Goal: Information Seeking & Learning: Learn about a topic

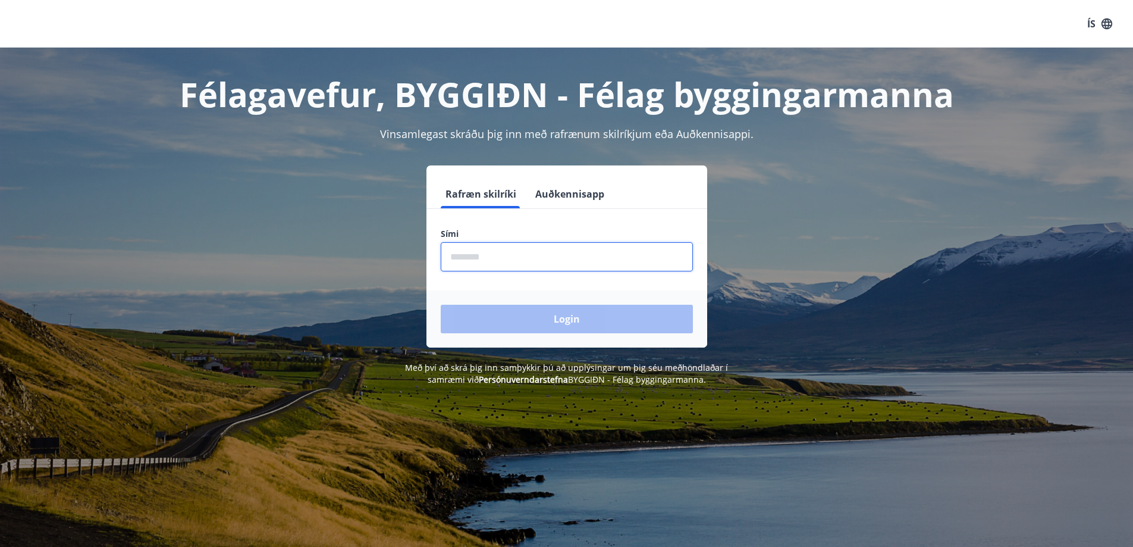
click at [493, 259] on input "phone" at bounding box center [567, 256] width 252 height 29
type input "********"
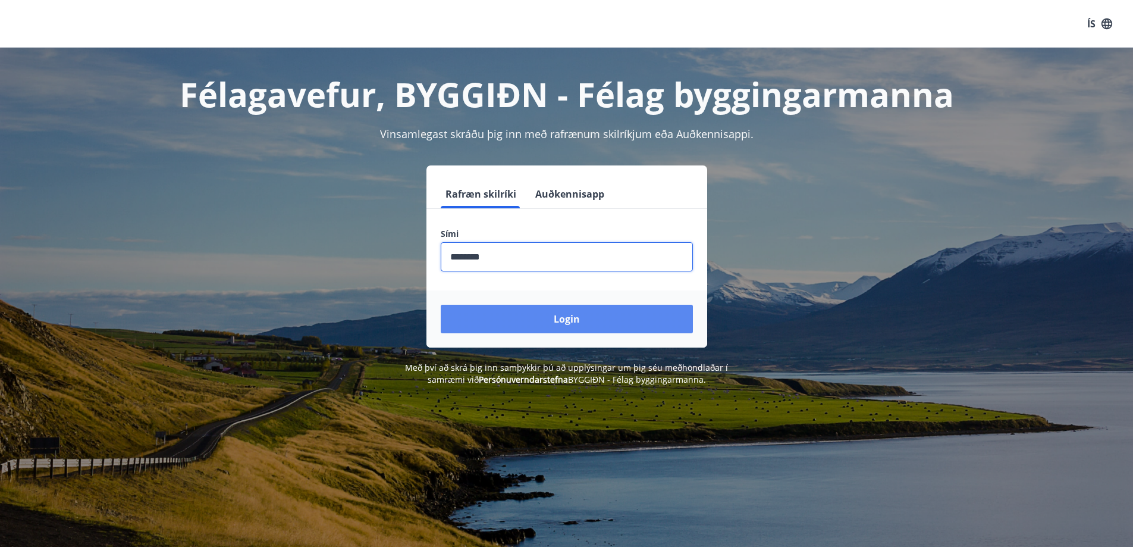
click at [571, 319] on button "Login" at bounding box center [567, 319] width 252 height 29
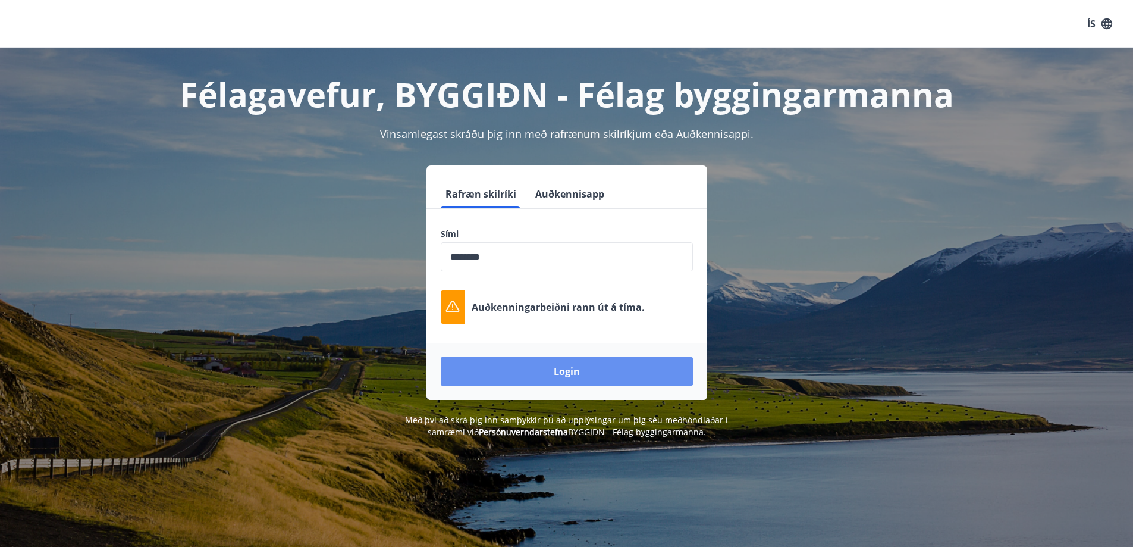
click at [569, 373] on button "Login" at bounding box center [567, 371] width 252 height 29
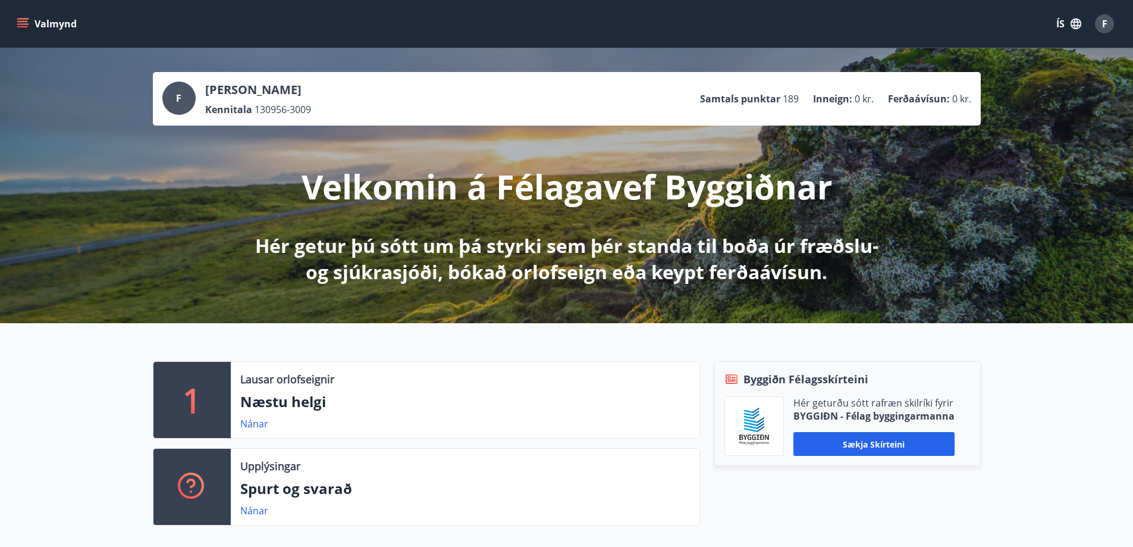
click at [20, 18] on icon "menu" at bounding box center [23, 18] width 13 height 1
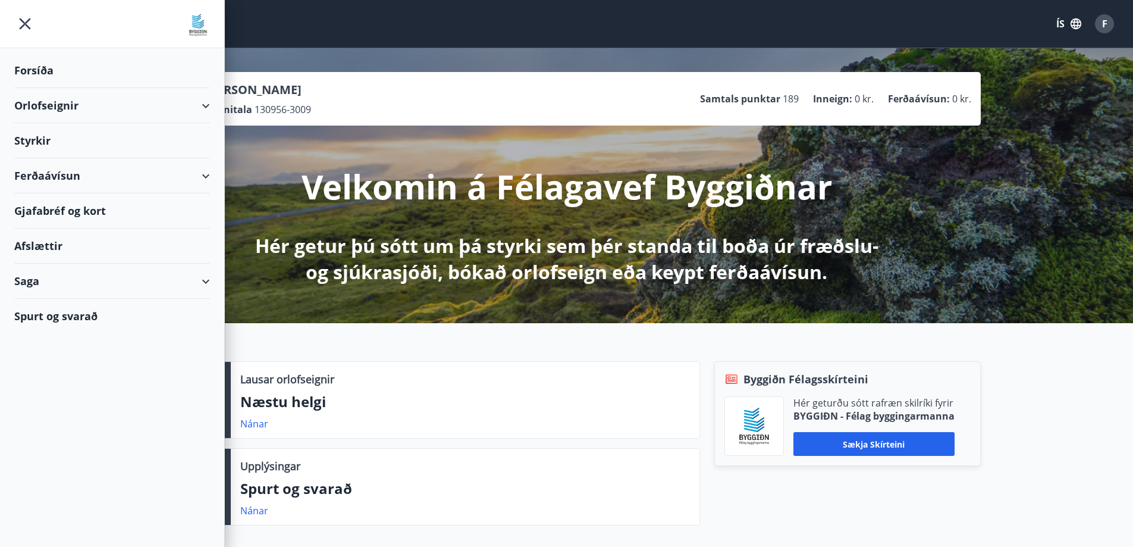
click at [204, 174] on div "Ferðaávísun" at bounding box center [112, 175] width 196 height 35
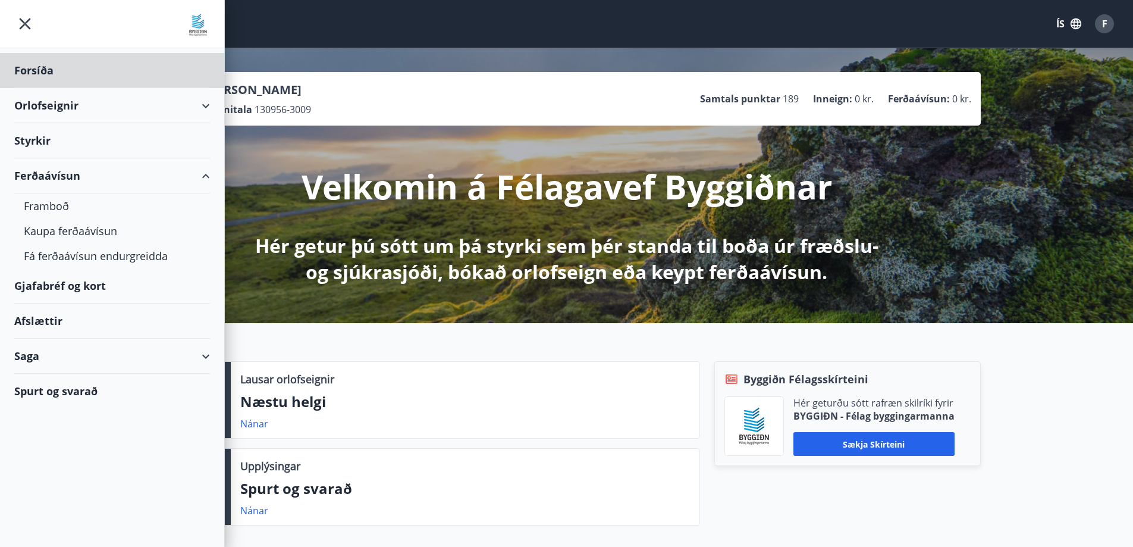
click at [35, 136] on div "Styrkir" at bounding box center [112, 140] width 196 height 35
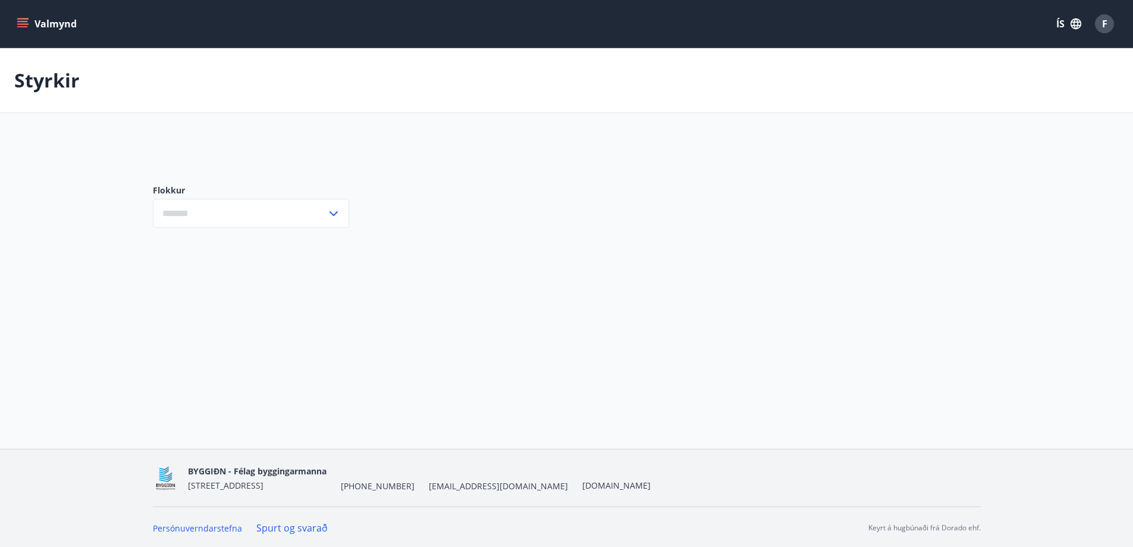
type input "***"
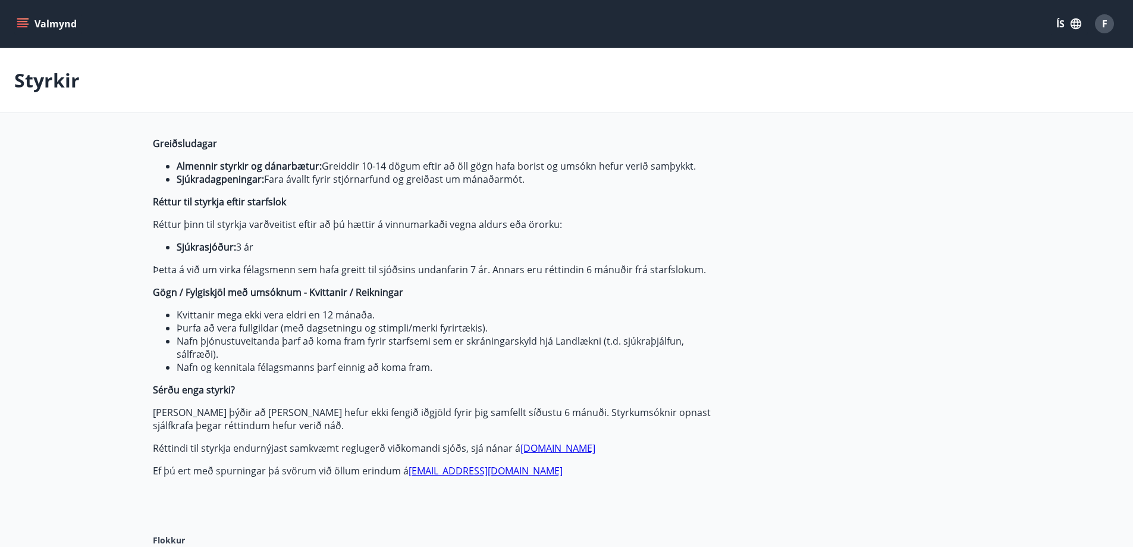
click at [18, 18] on icon "menu" at bounding box center [23, 18] width 13 height 1
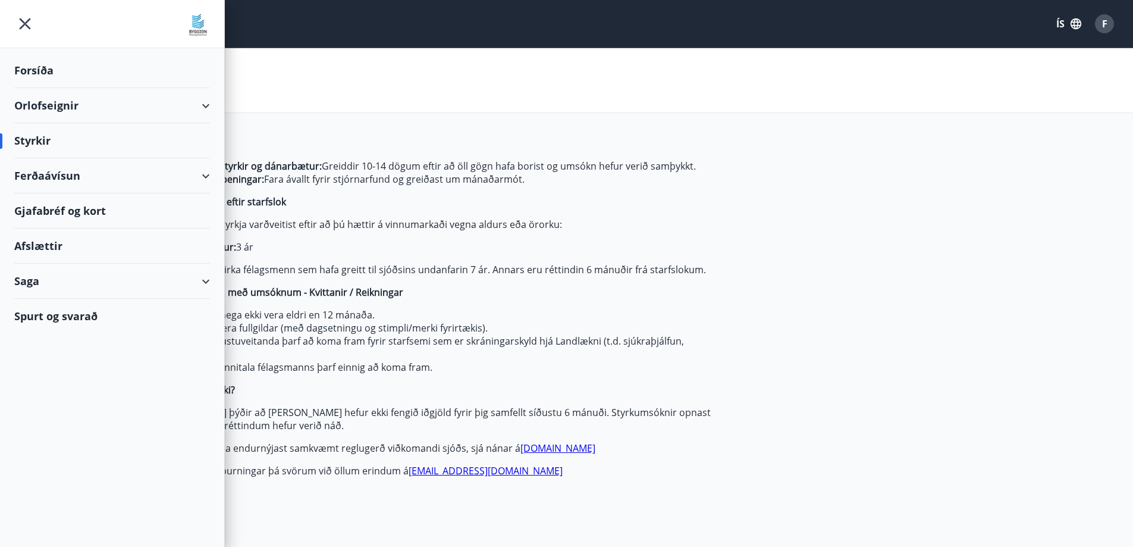
click at [208, 104] on div "Orlofseignir" at bounding box center [112, 105] width 196 height 35
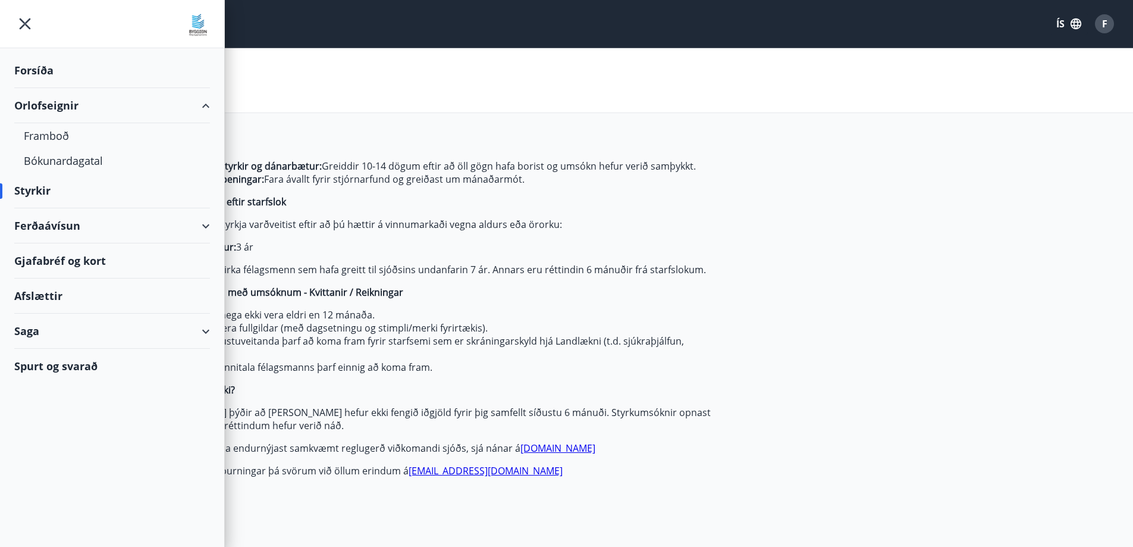
click at [40, 293] on div "Afslættir" at bounding box center [112, 295] width 196 height 35
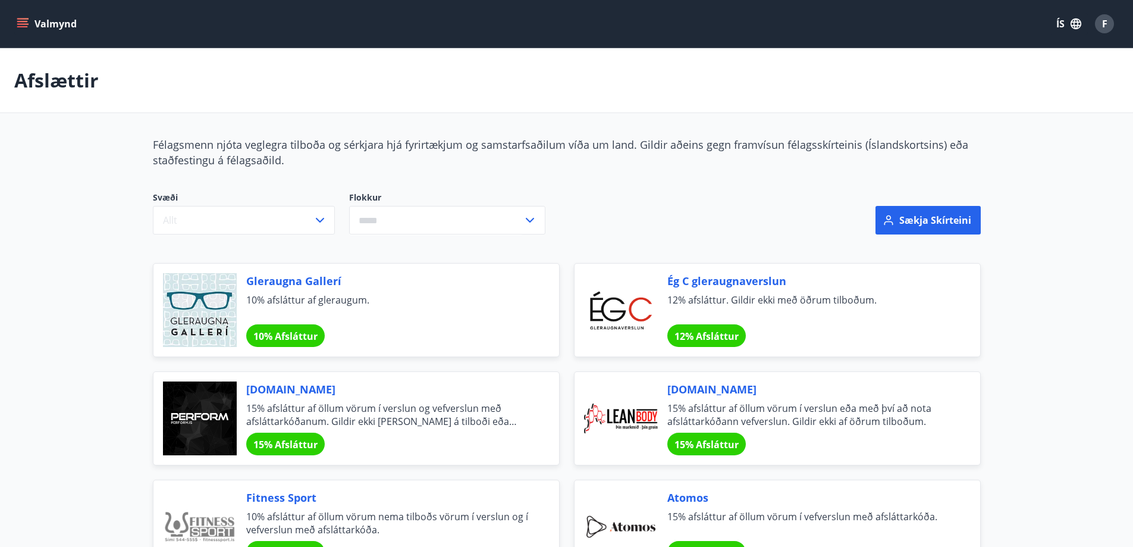
click at [21, 21] on icon "menu" at bounding box center [22, 21] width 11 height 1
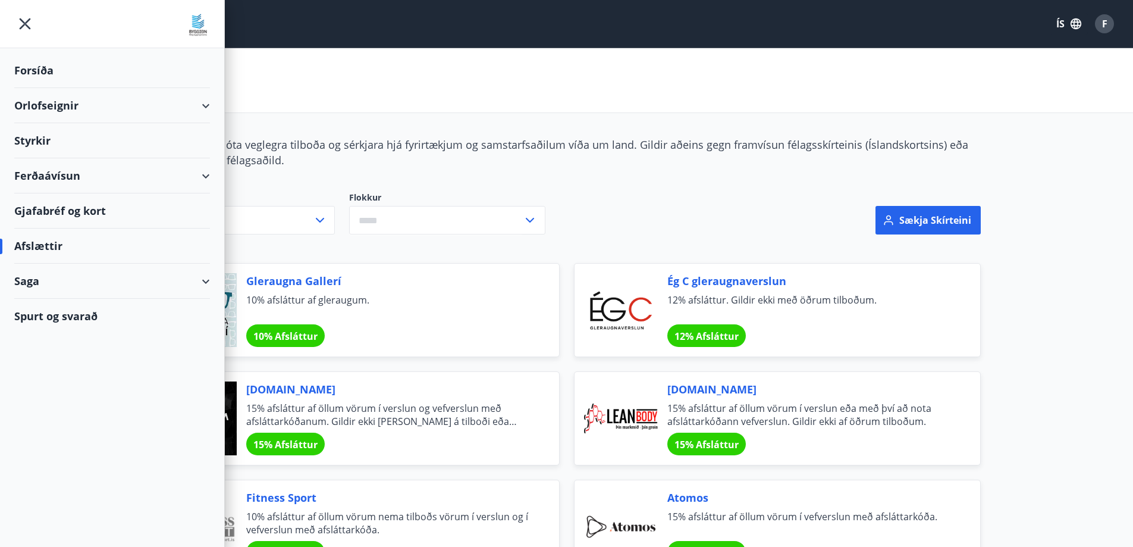
click at [206, 278] on div "Saga" at bounding box center [112, 281] width 196 height 35
click at [55, 438] on div "Styrkjasaga" at bounding box center [112, 436] width 177 height 25
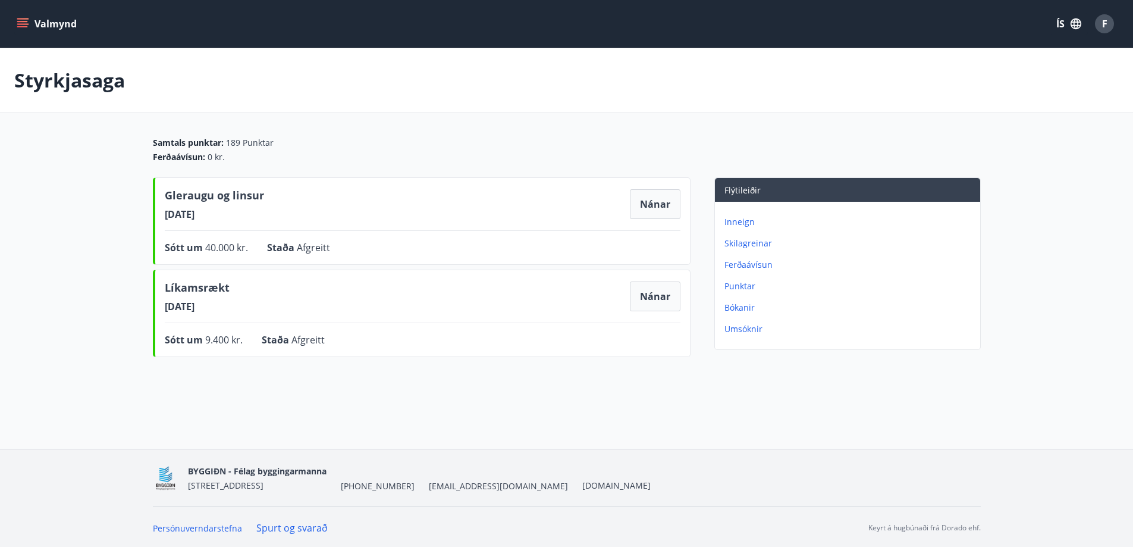
click at [744, 327] on p "Umsóknir" at bounding box center [850, 329] width 251 height 12
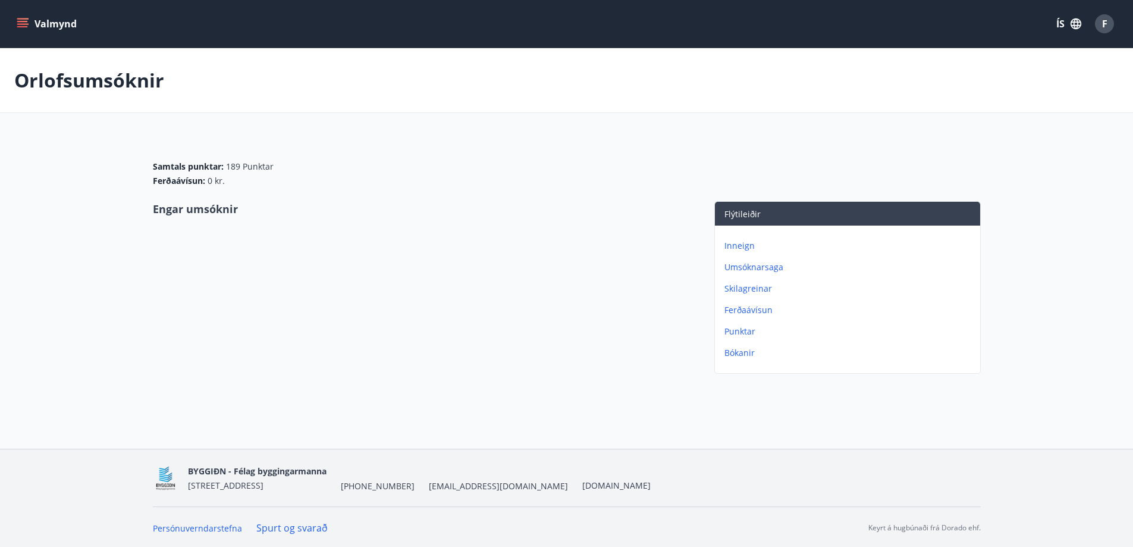
scroll to position [2, 0]
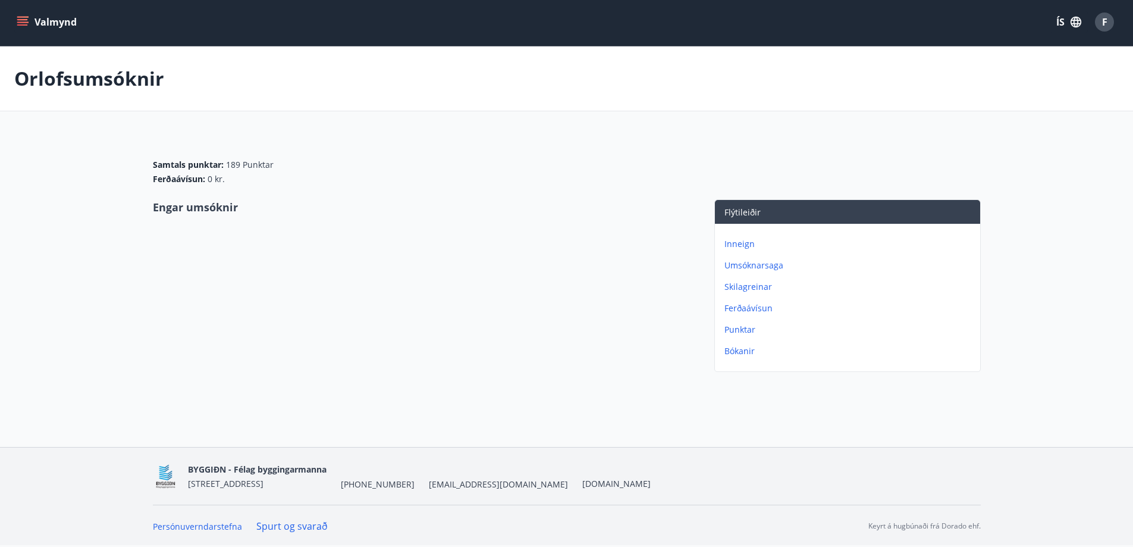
click at [20, 18] on icon "menu" at bounding box center [23, 22] width 12 height 12
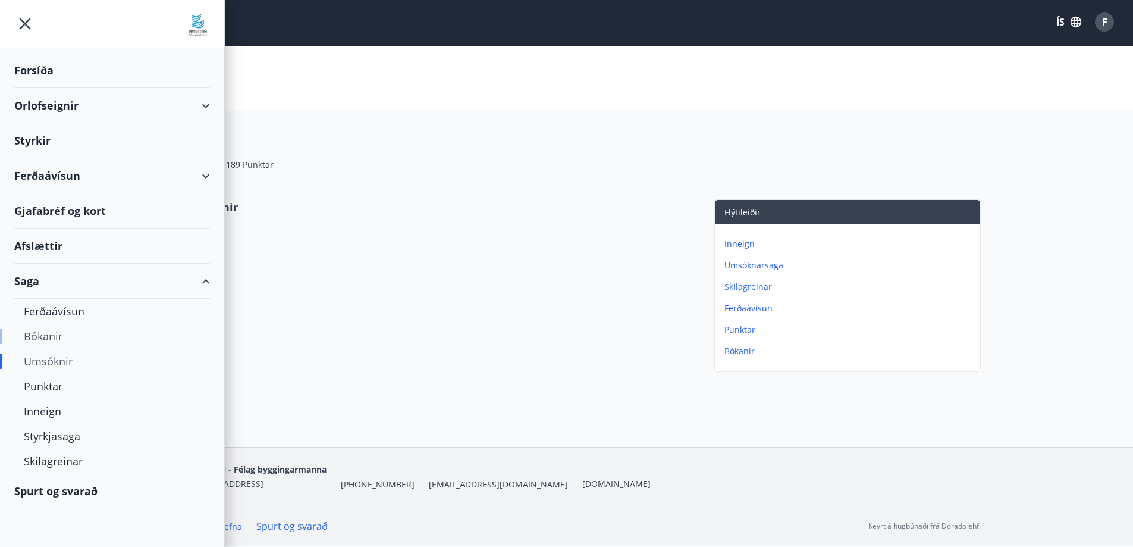
click at [40, 336] on div "Bókanir" at bounding box center [112, 336] width 177 height 25
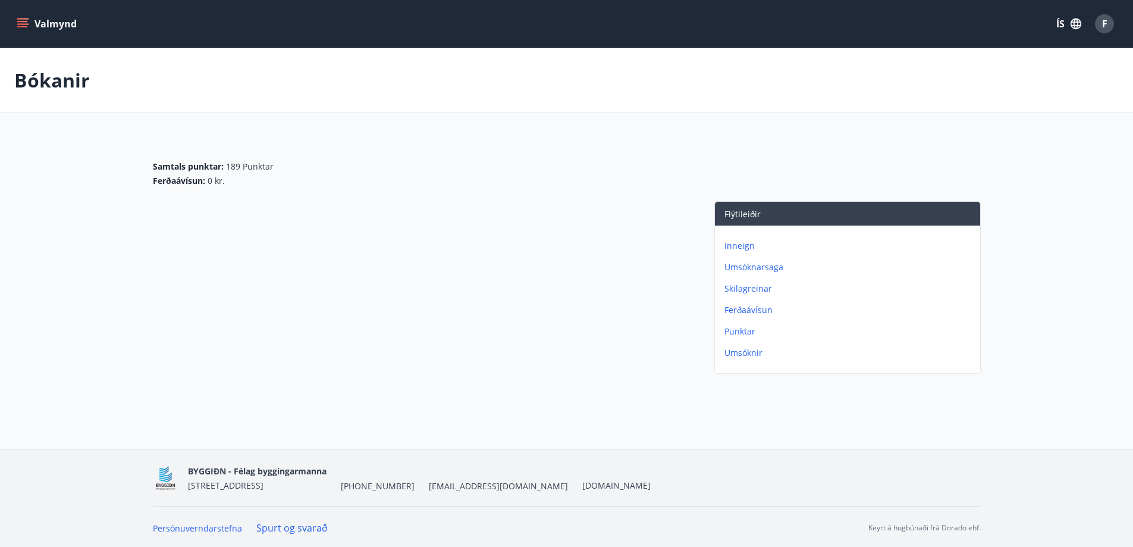
click at [738, 287] on p "Skilagreinar" at bounding box center [850, 289] width 251 height 12
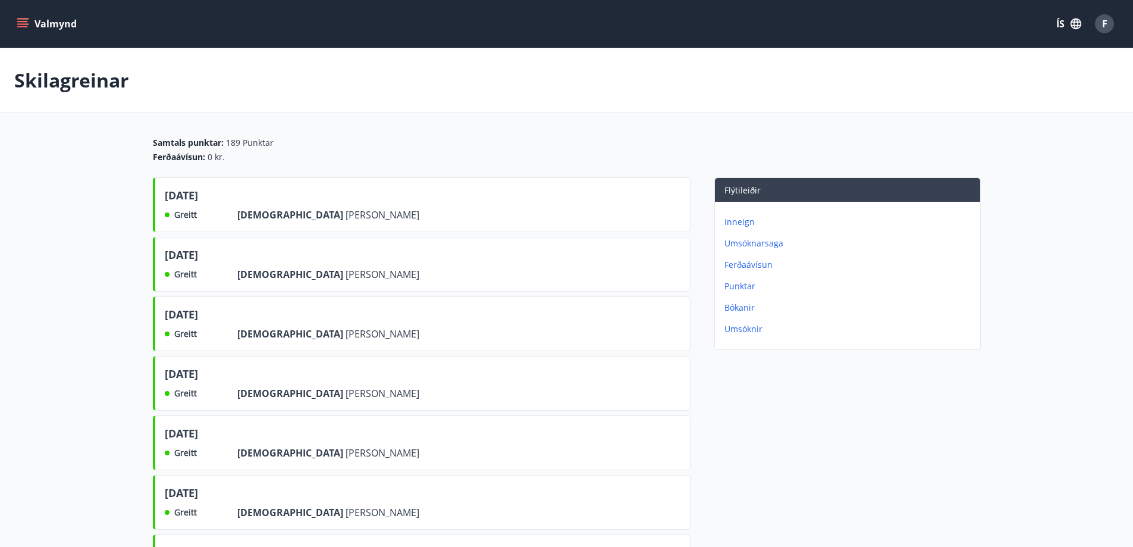
click at [27, 16] on button "Valmynd" at bounding box center [47, 23] width 67 height 21
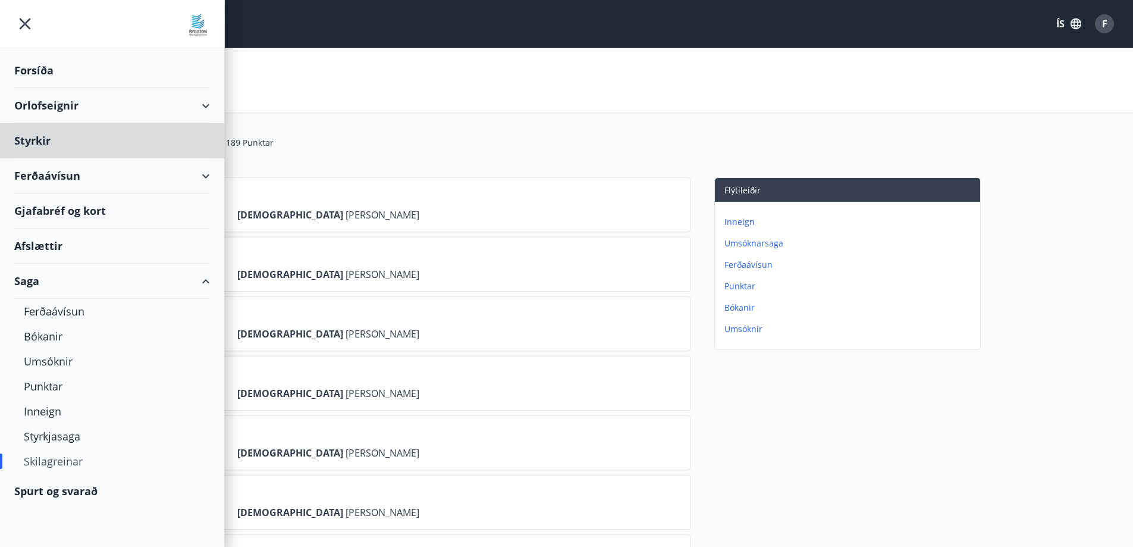
click at [32, 68] on div "Forsíða" at bounding box center [112, 70] width 196 height 35
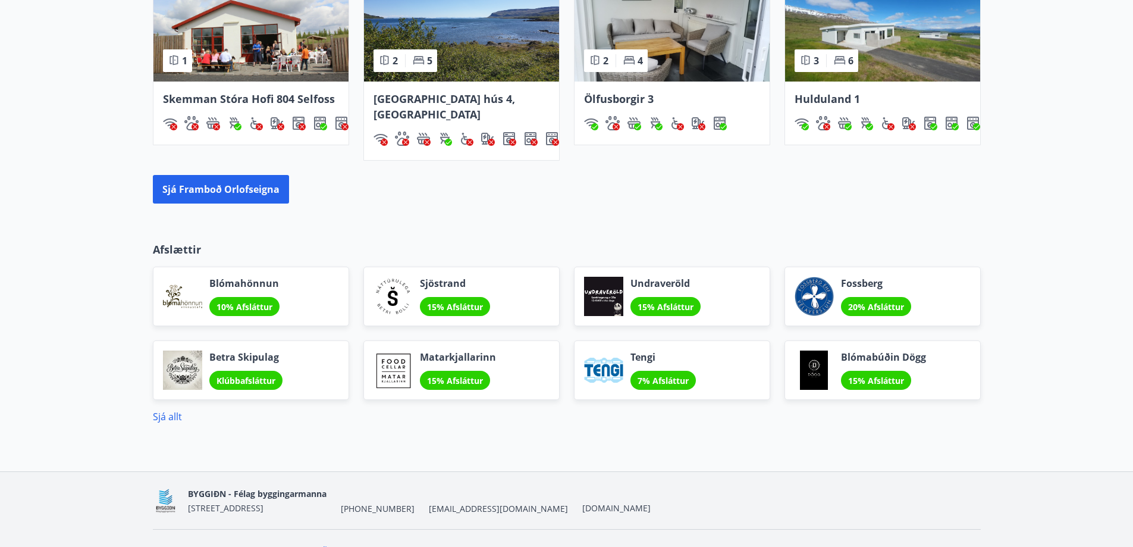
scroll to position [892, 0]
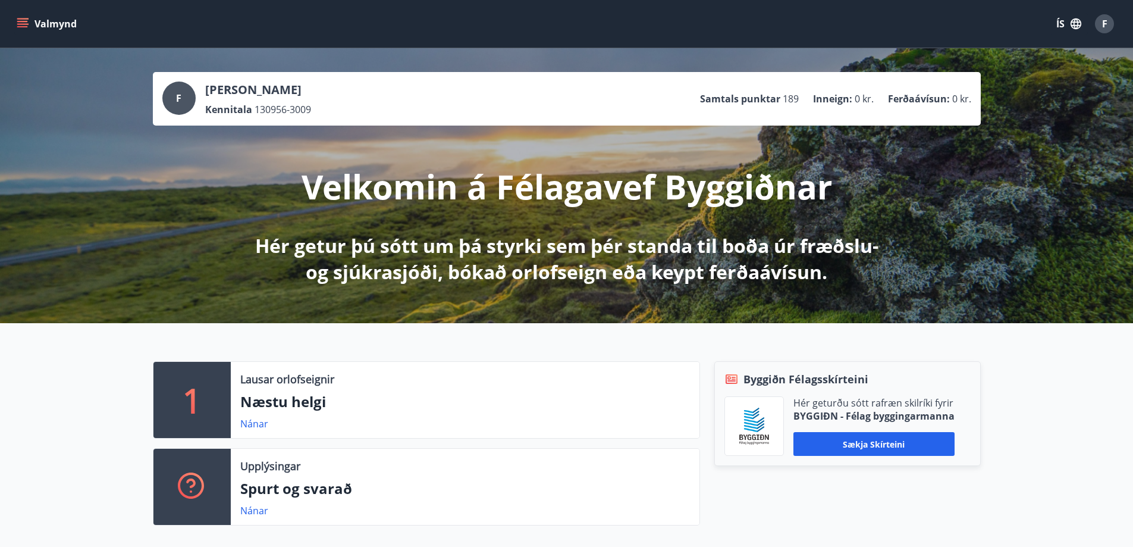
click at [21, 21] on icon "menu" at bounding box center [22, 21] width 11 height 1
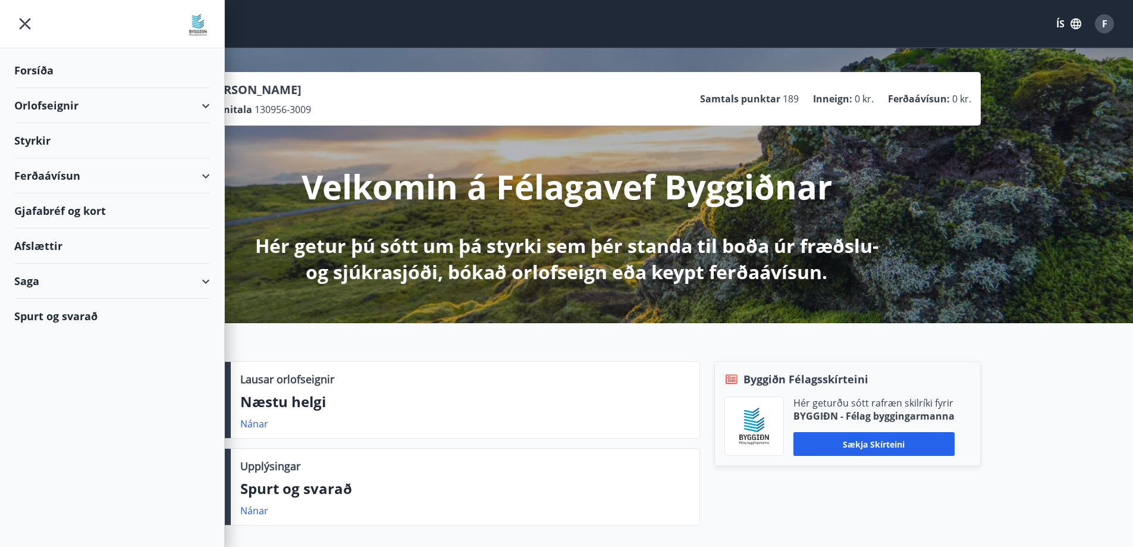
click at [211, 102] on icon at bounding box center [206, 106] width 14 height 14
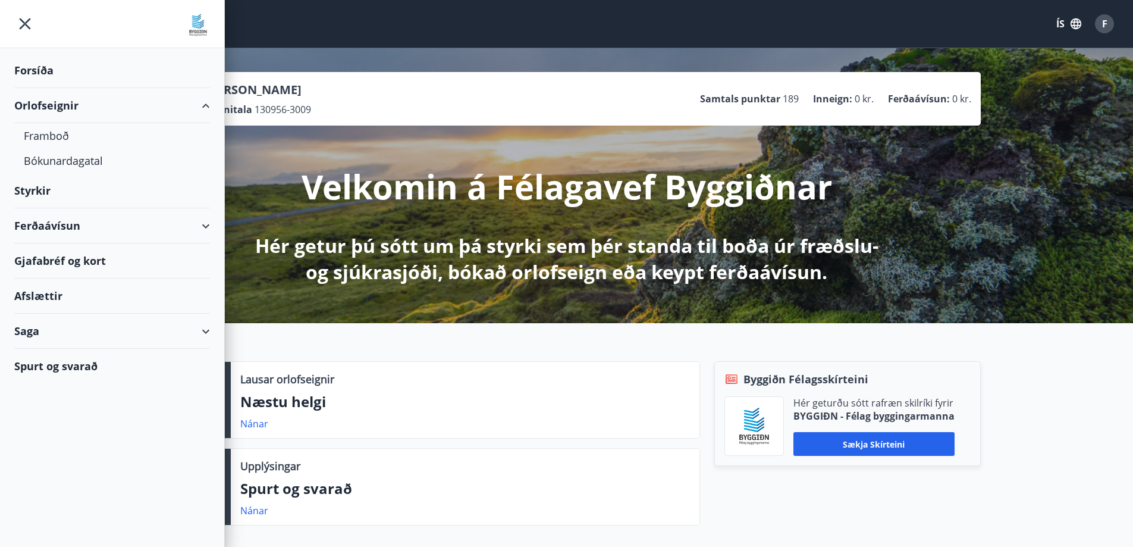
click at [40, 190] on div "Styrkir" at bounding box center [112, 190] width 196 height 35
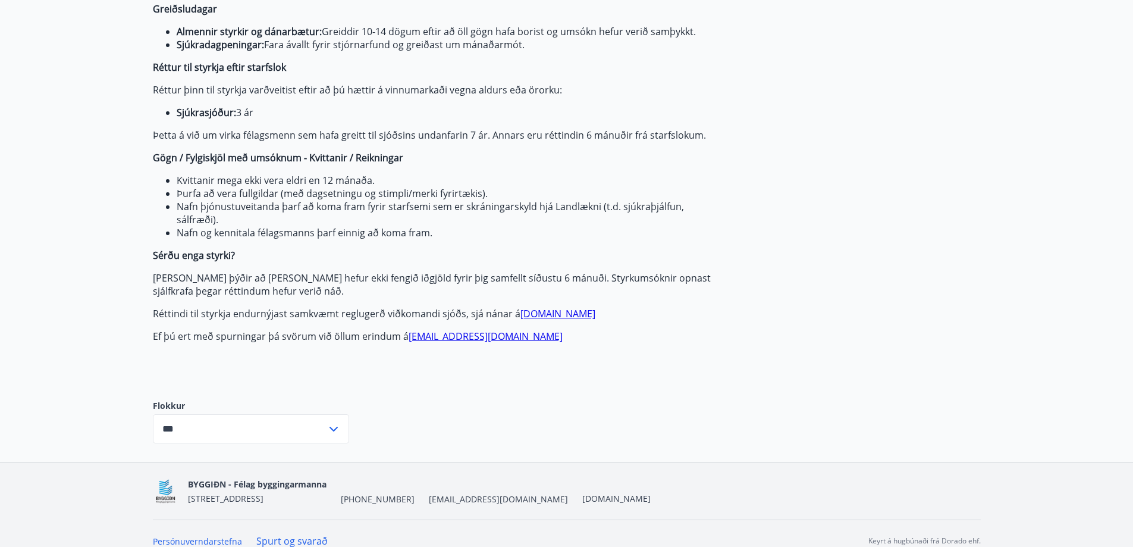
scroll to position [149, 0]
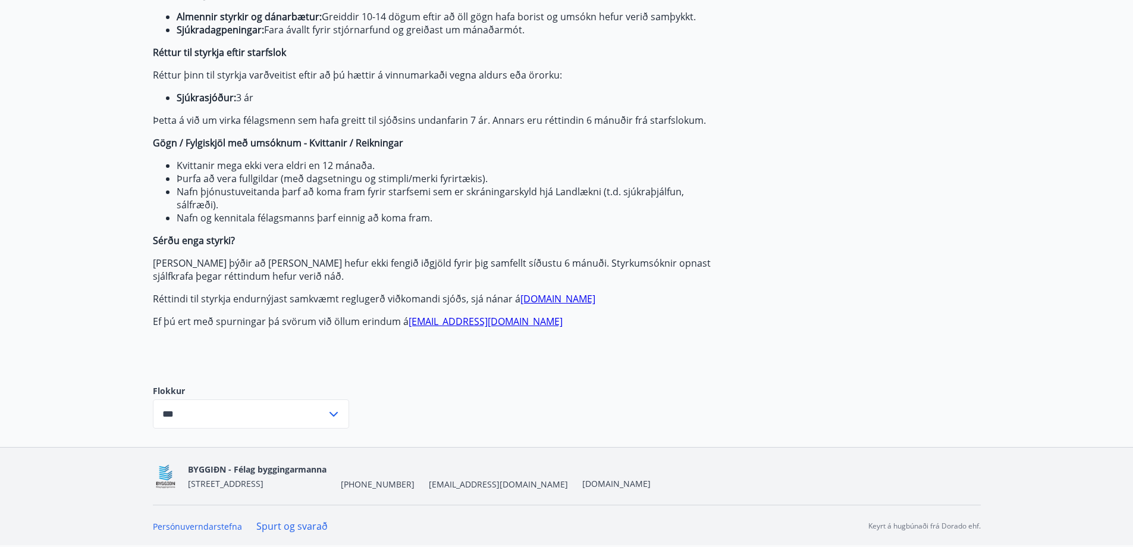
click at [336, 413] on icon at bounding box center [334, 414] width 8 height 5
click at [206, 459] on li "Sjúkrasjóður" at bounding box center [250, 460] width 195 height 21
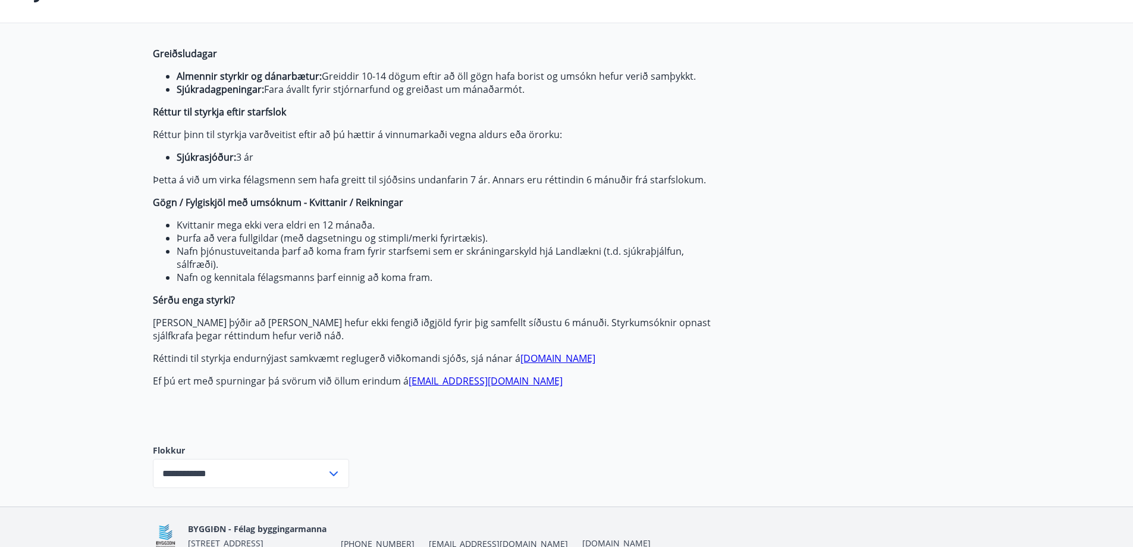
click at [331, 468] on icon at bounding box center [334, 473] width 14 height 14
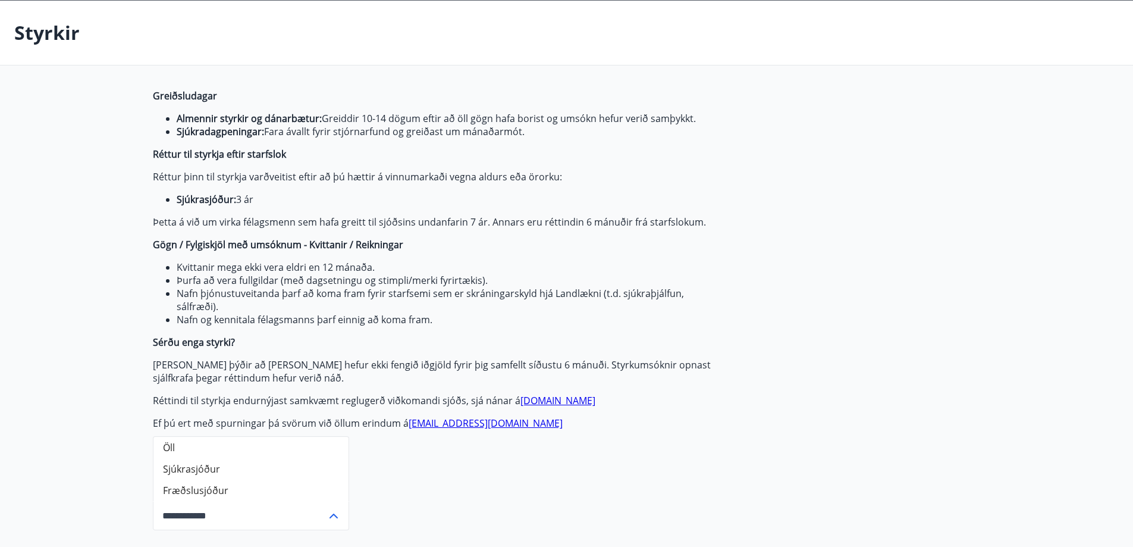
scroll to position [0, 0]
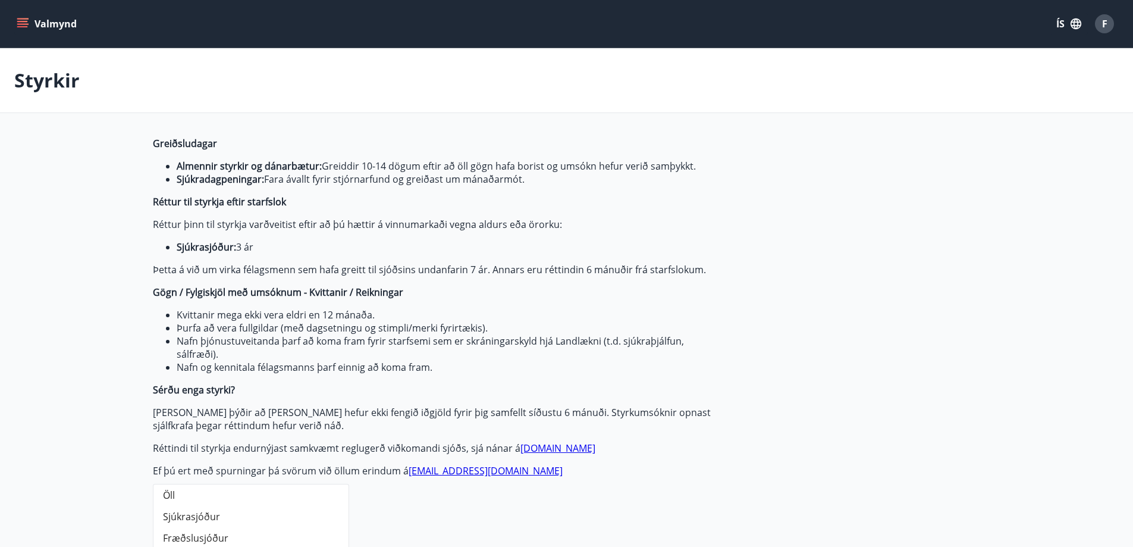
click at [168, 493] on li "Öll" at bounding box center [250, 494] width 195 height 21
type input "***"
click at [19, 24] on icon "menu" at bounding box center [23, 23] width 13 height 1
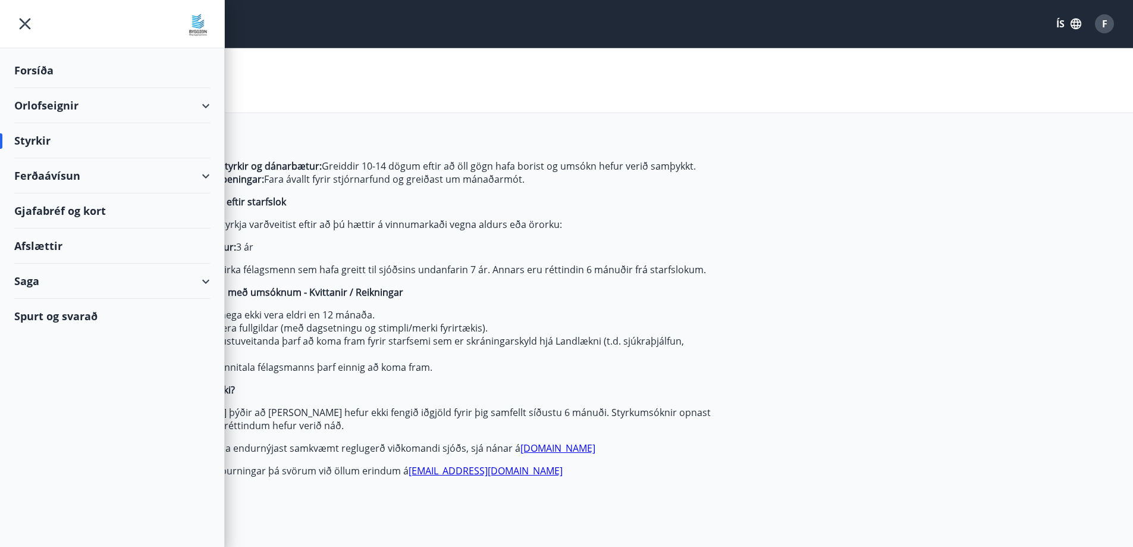
click at [75, 316] on div "Spurt og svarað" at bounding box center [112, 316] width 196 height 35
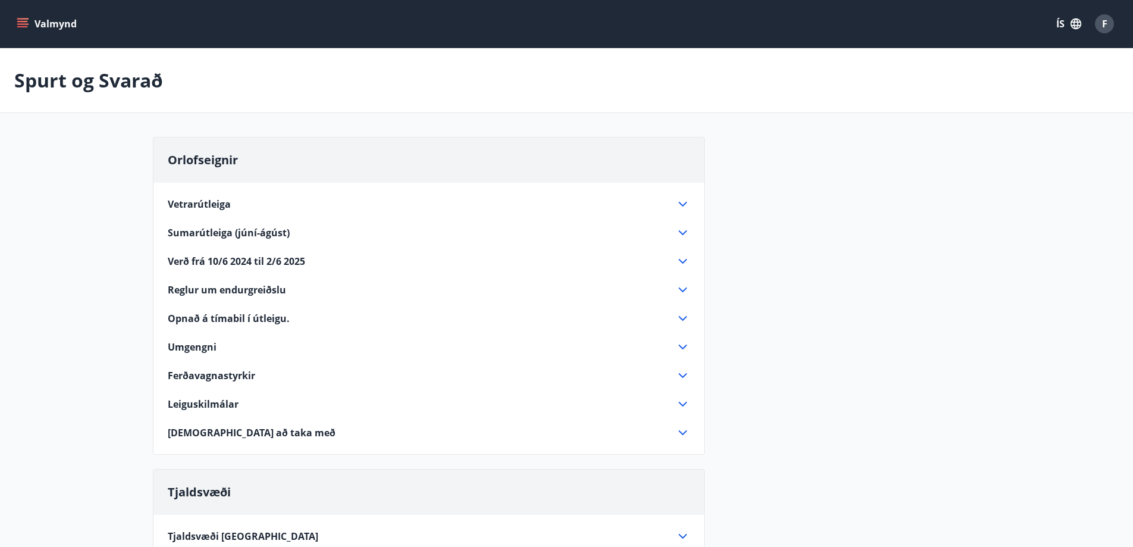
click at [685, 286] on icon at bounding box center [683, 290] width 14 height 14
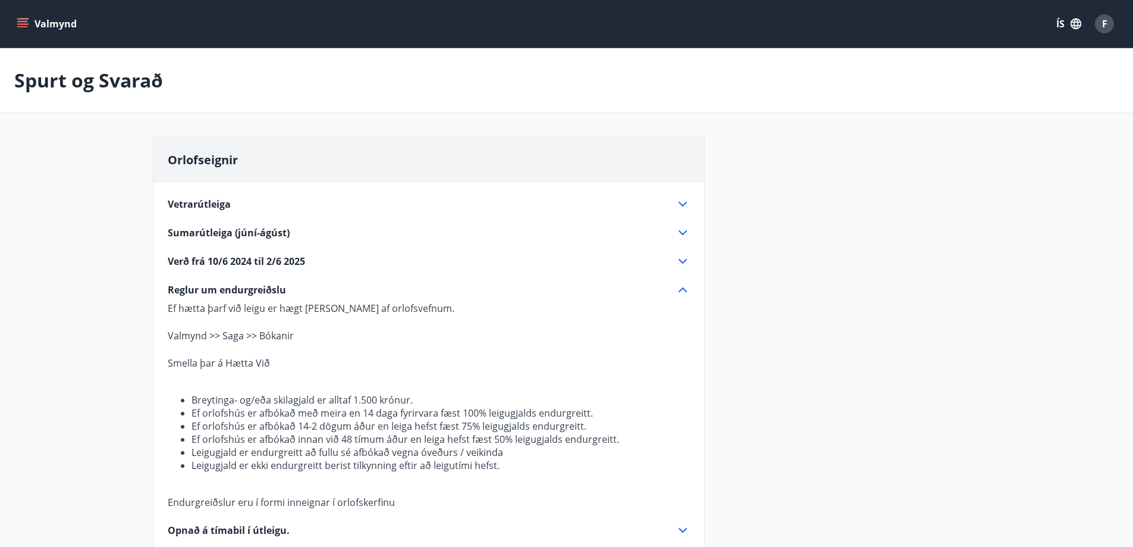
click at [23, 18] on icon "menu" at bounding box center [23, 18] width 13 height 1
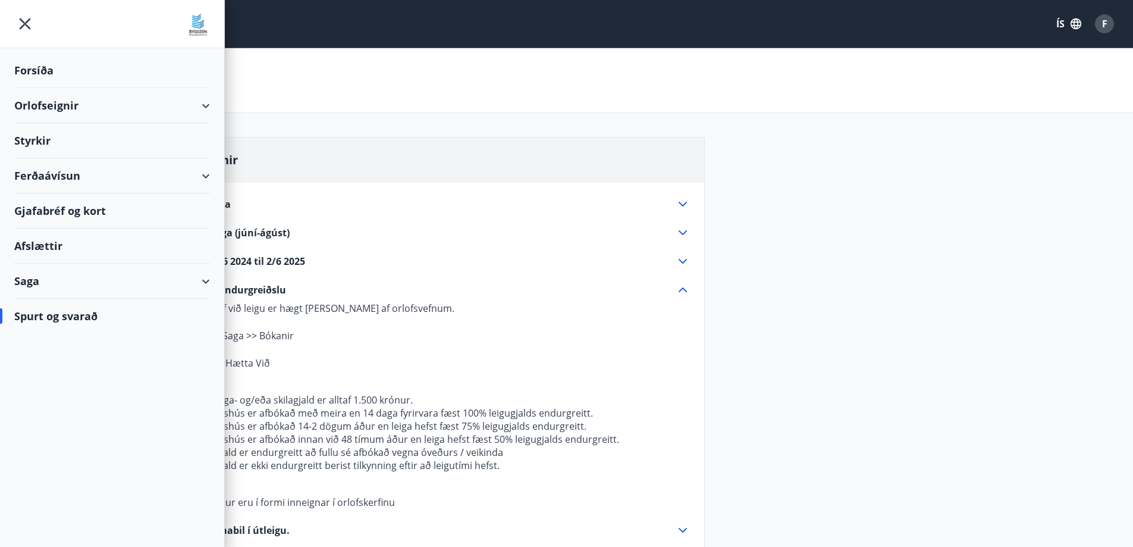
click at [36, 139] on div "Styrkir" at bounding box center [112, 140] width 196 height 35
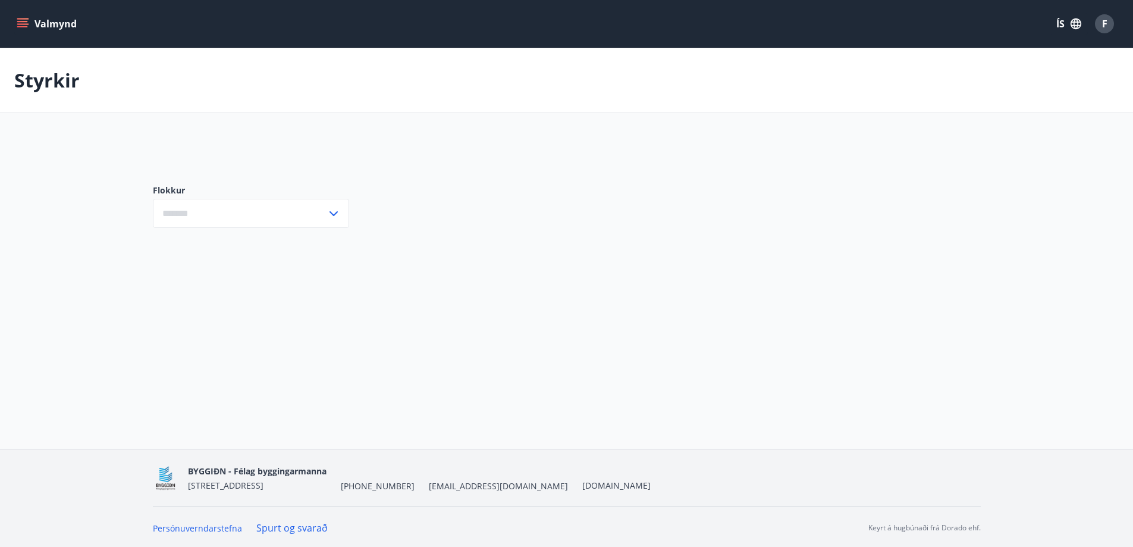
type input "***"
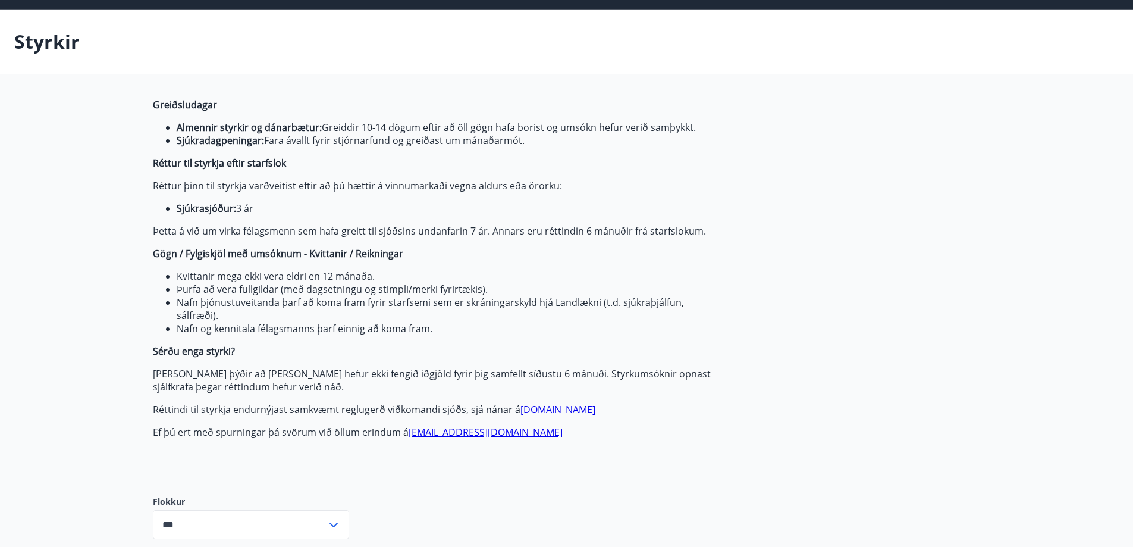
scroll to position [59, 0]
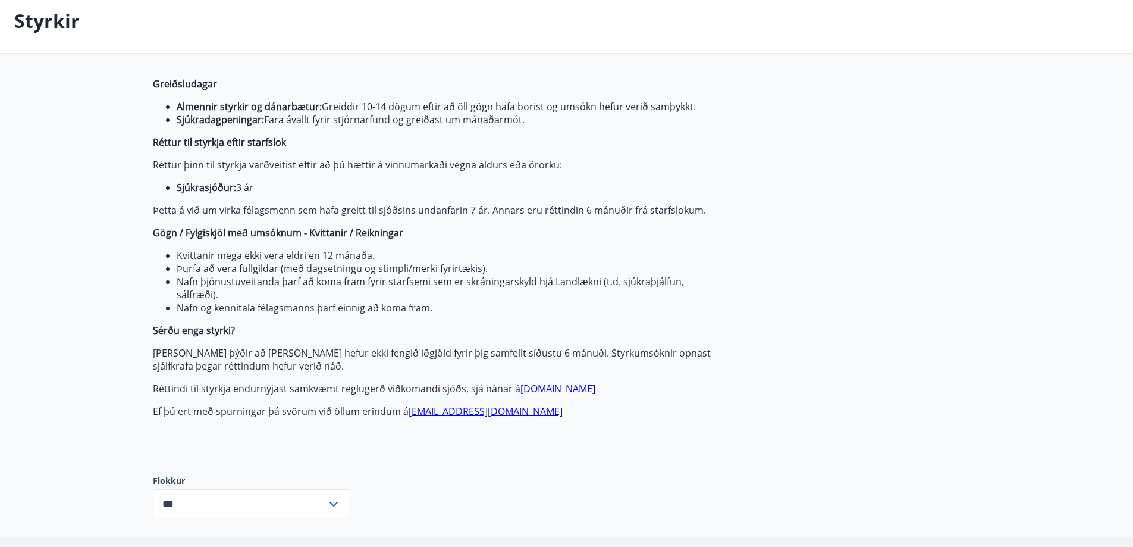
click at [544, 388] on link "[DOMAIN_NAME]" at bounding box center [558, 388] width 75 height 13
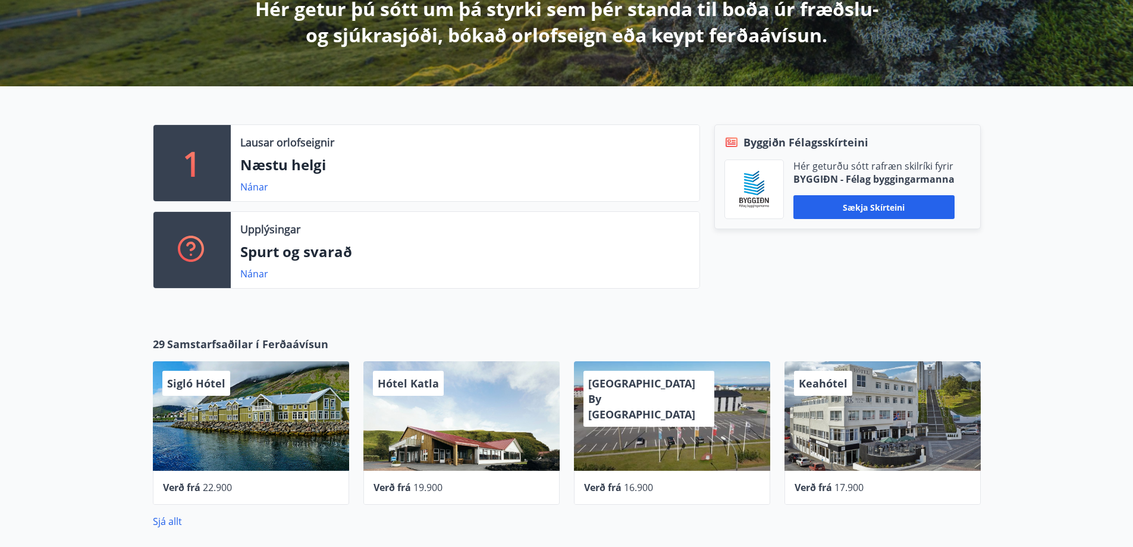
scroll to position [238, 0]
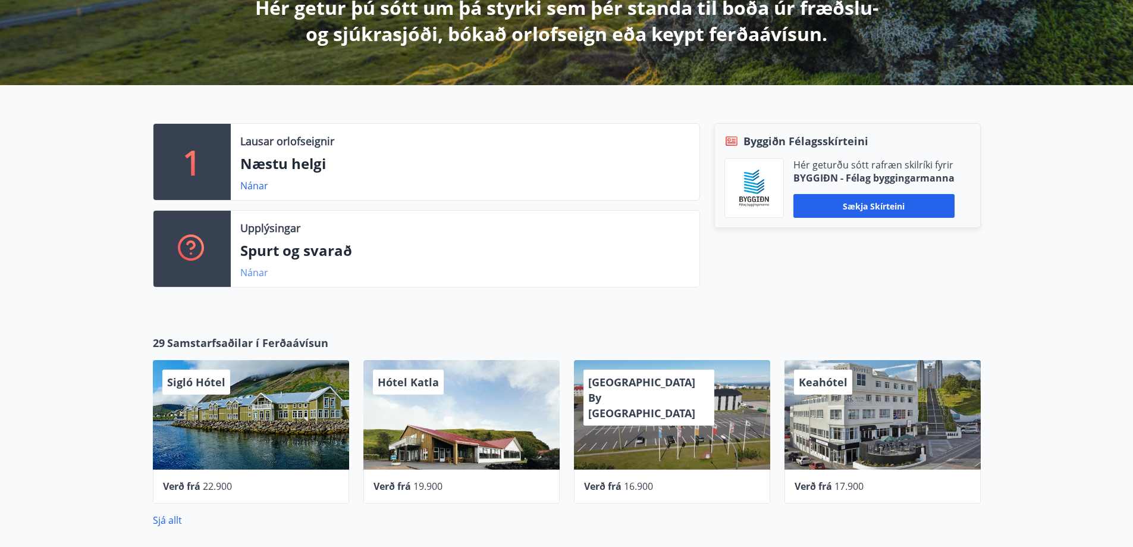
click at [250, 269] on link "Nánar" at bounding box center [254, 272] width 28 height 13
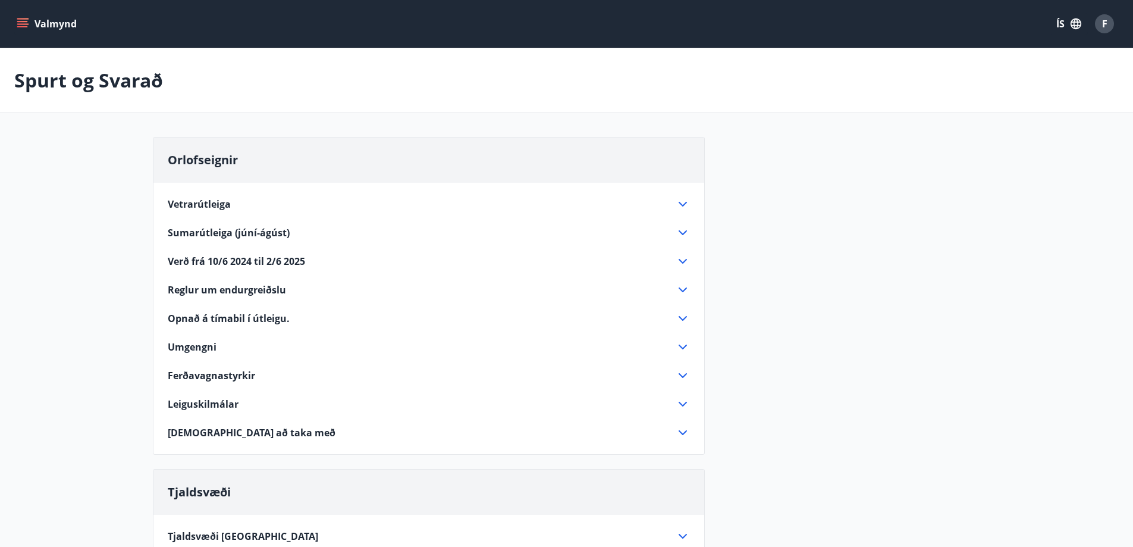
click at [21, 22] on icon "menu" at bounding box center [22, 21] width 11 height 1
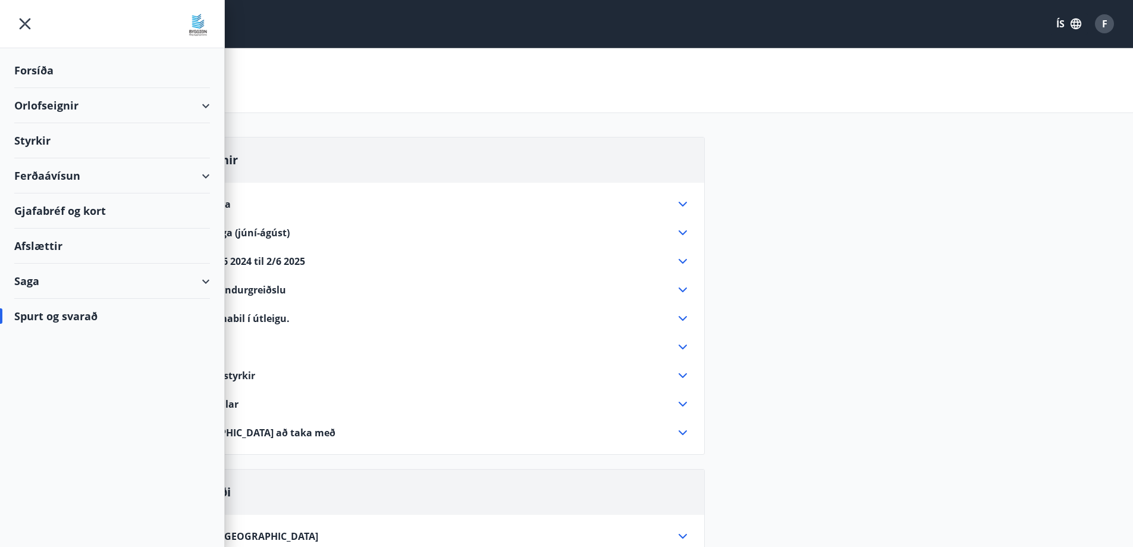
click at [33, 138] on div "Styrkir" at bounding box center [112, 140] width 196 height 35
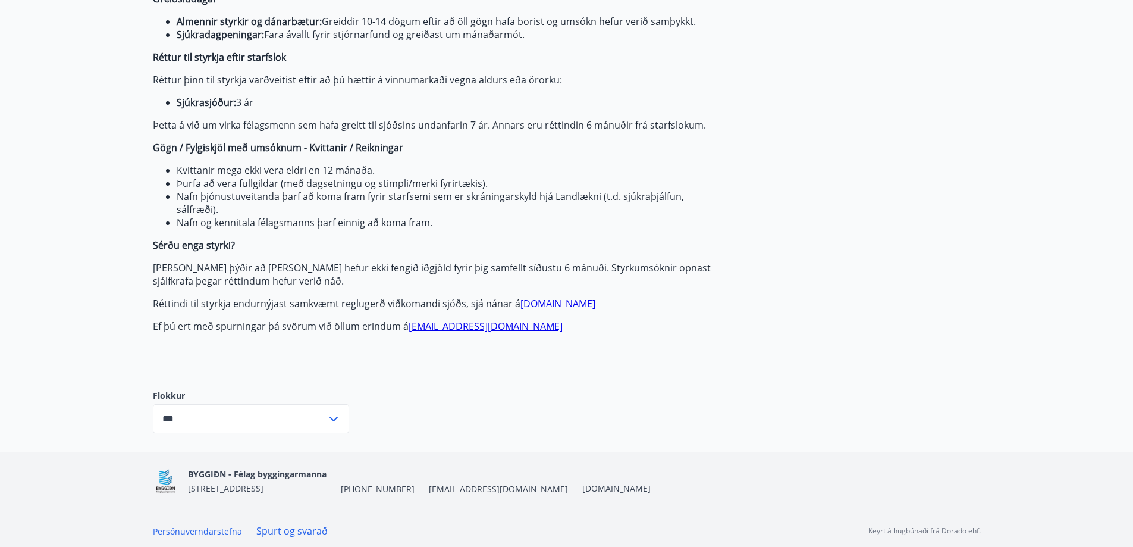
scroll to position [149, 0]
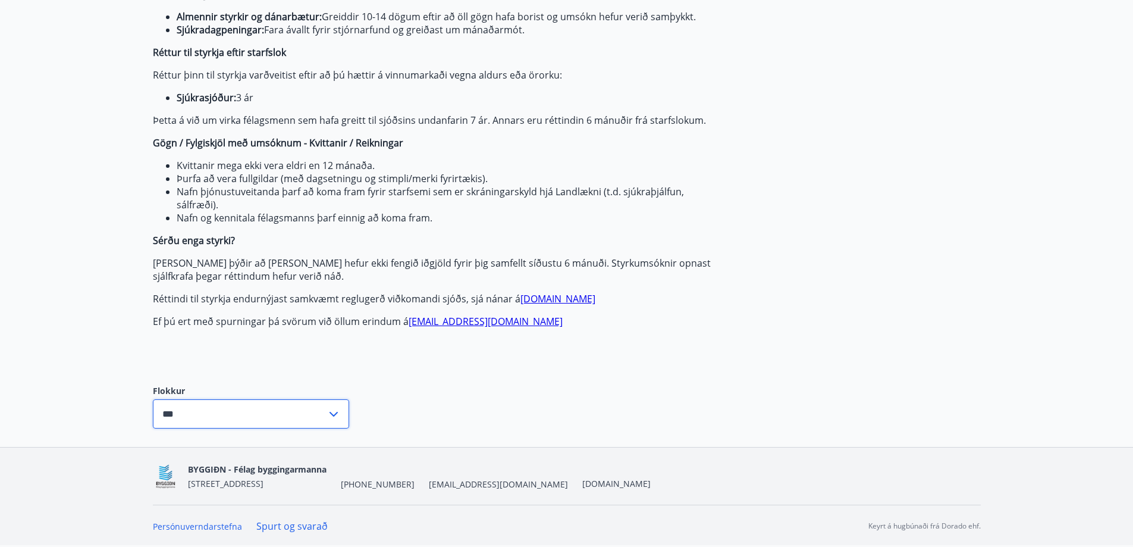
click at [165, 410] on input "***" at bounding box center [240, 413] width 174 height 29
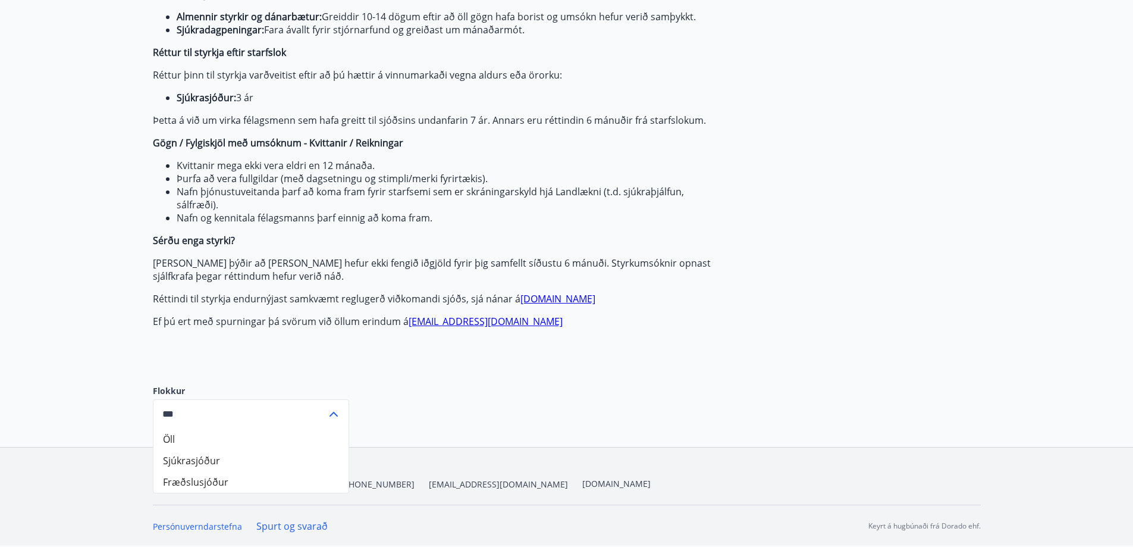
click at [188, 463] on li "Sjúkrasjóður" at bounding box center [250, 460] width 195 height 21
type input "**********"
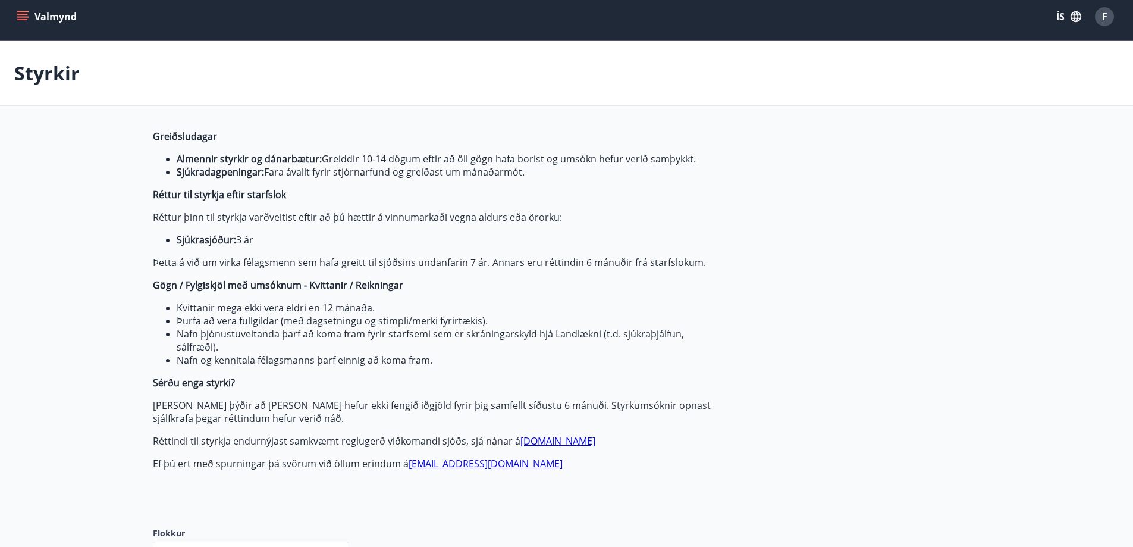
scroll to position [0, 0]
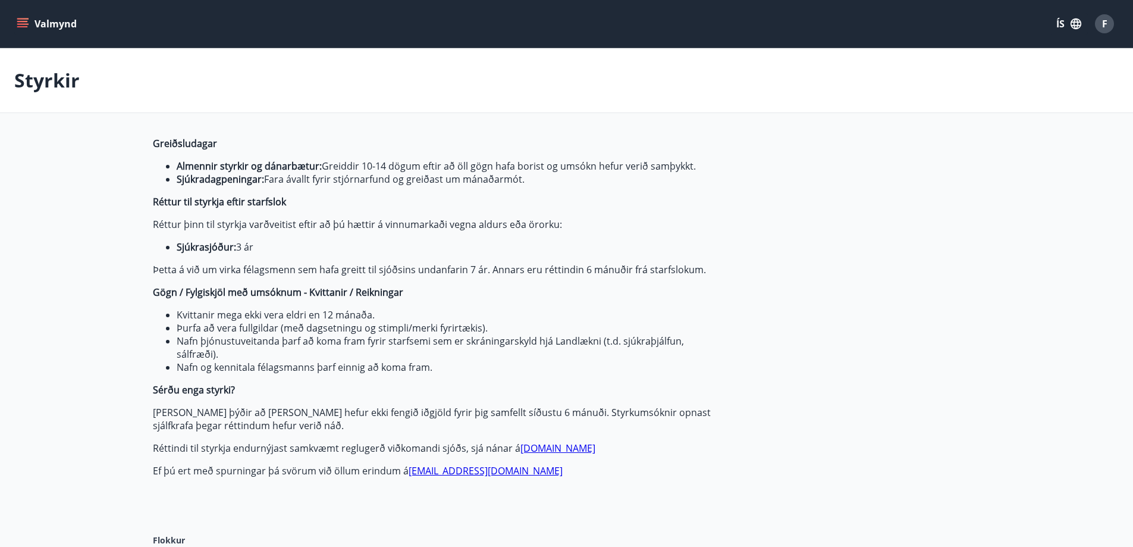
click at [26, 21] on icon "menu" at bounding box center [22, 21] width 11 height 1
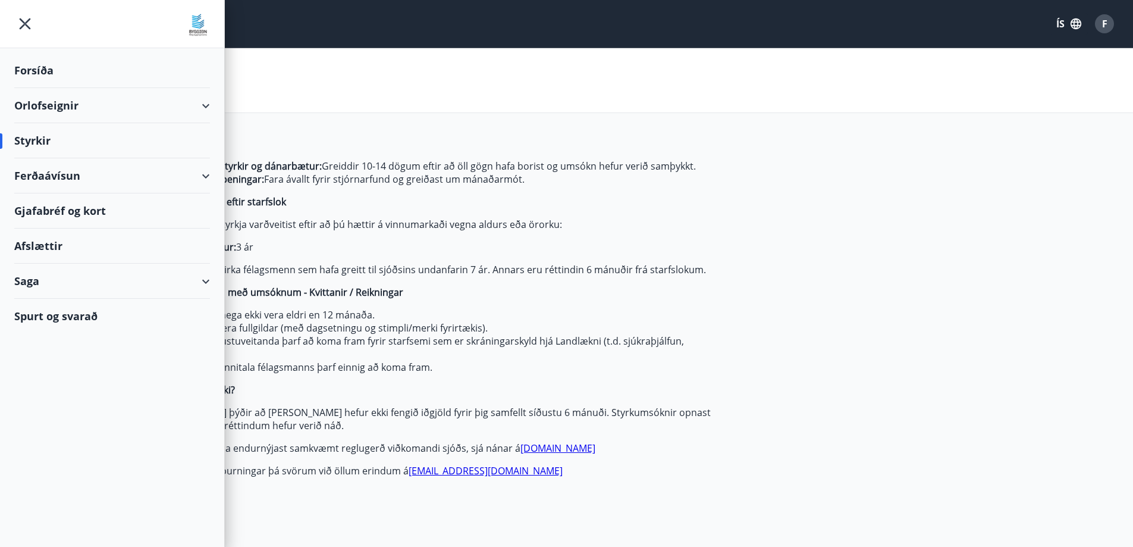
click at [18, 64] on div "Forsíða" at bounding box center [112, 70] width 196 height 35
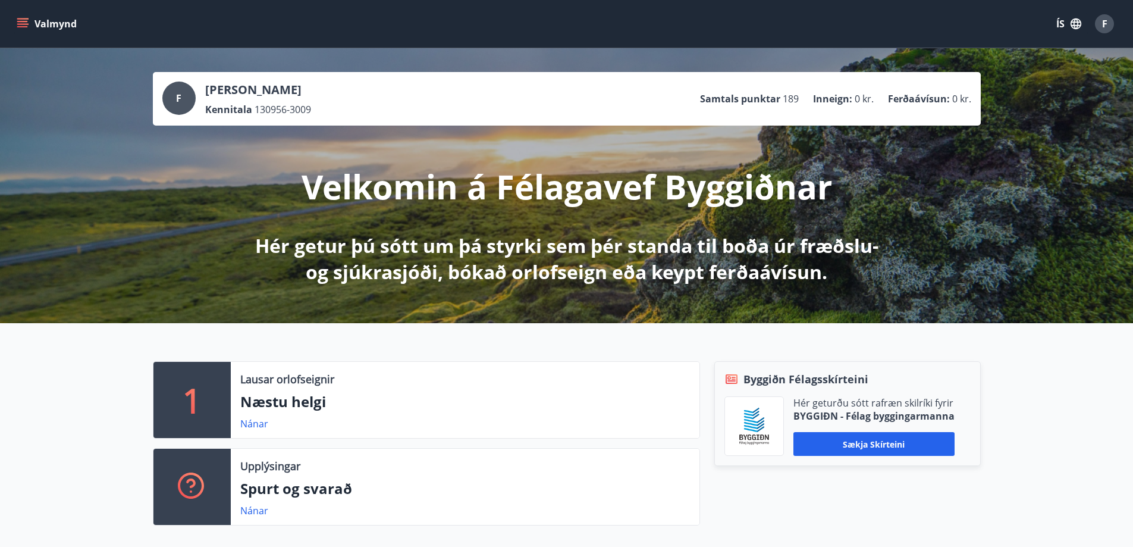
click at [20, 23] on icon "menu" at bounding box center [23, 24] width 12 height 12
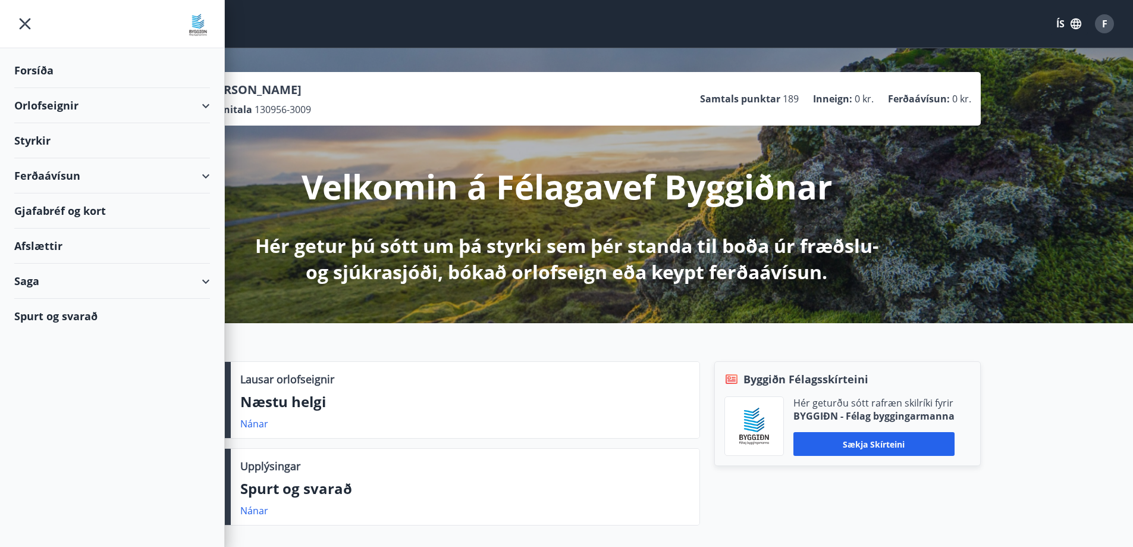
click at [203, 280] on div "Saga" at bounding box center [112, 281] width 196 height 35
click at [49, 337] on div "Bókanir" at bounding box center [112, 336] width 177 height 25
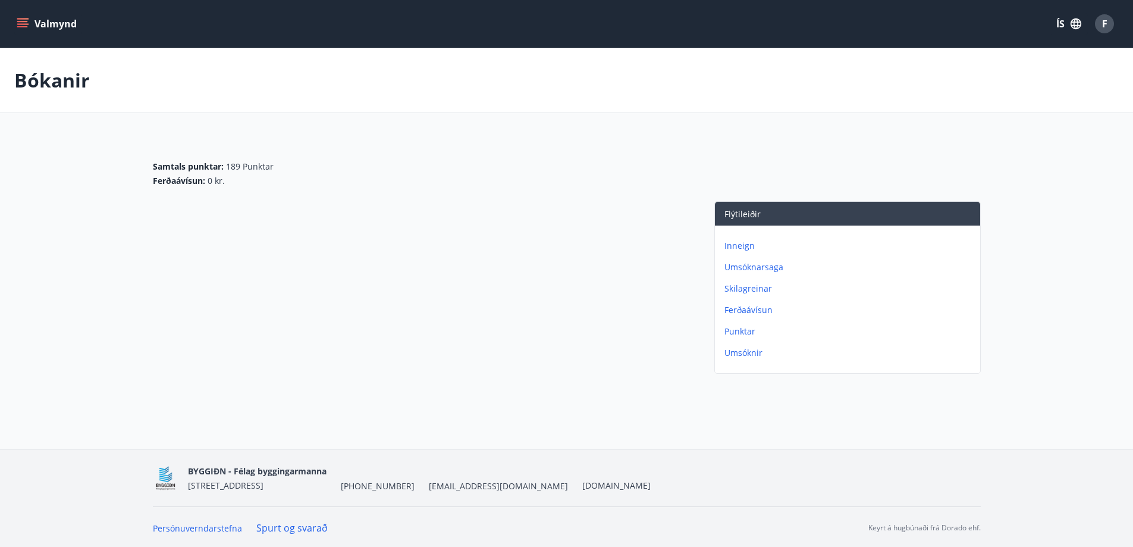
click at [745, 353] on p "Umsóknir" at bounding box center [850, 353] width 251 height 12
click at [739, 330] on p "Punktar" at bounding box center [850, 331] width 251 height 12
click at [742, 308] on p "Ferðaávísun" at bounding box center [850, 310] width 251 height 12
click at [741, 287] on p "Skilagreinar" at bounding box center [850, 289] width 251 height 12
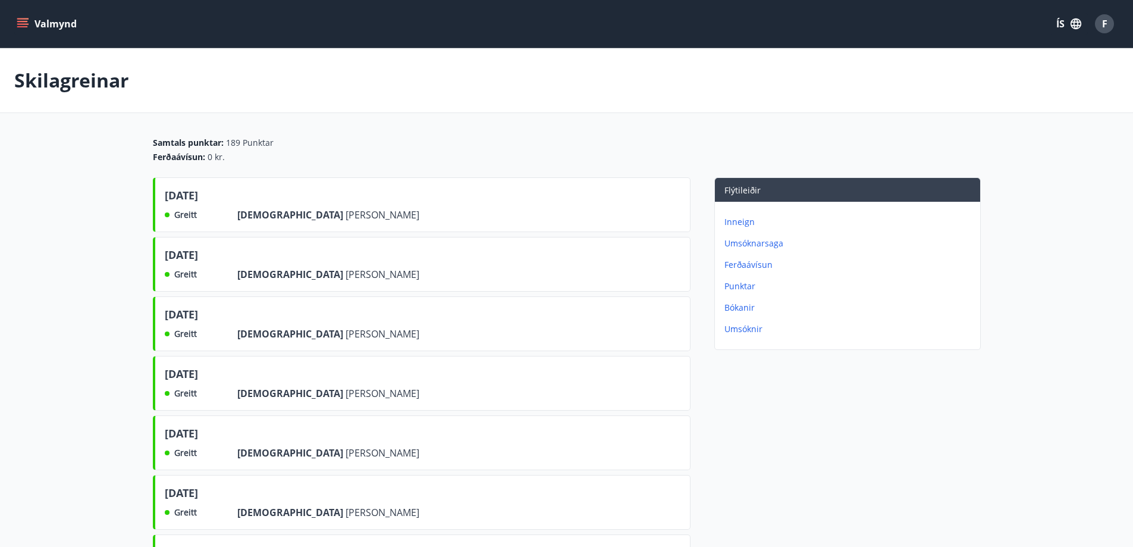
click at [740, 243] on p "Umsóknarsaga" at bounding box center [850, 243] width 251 height 12
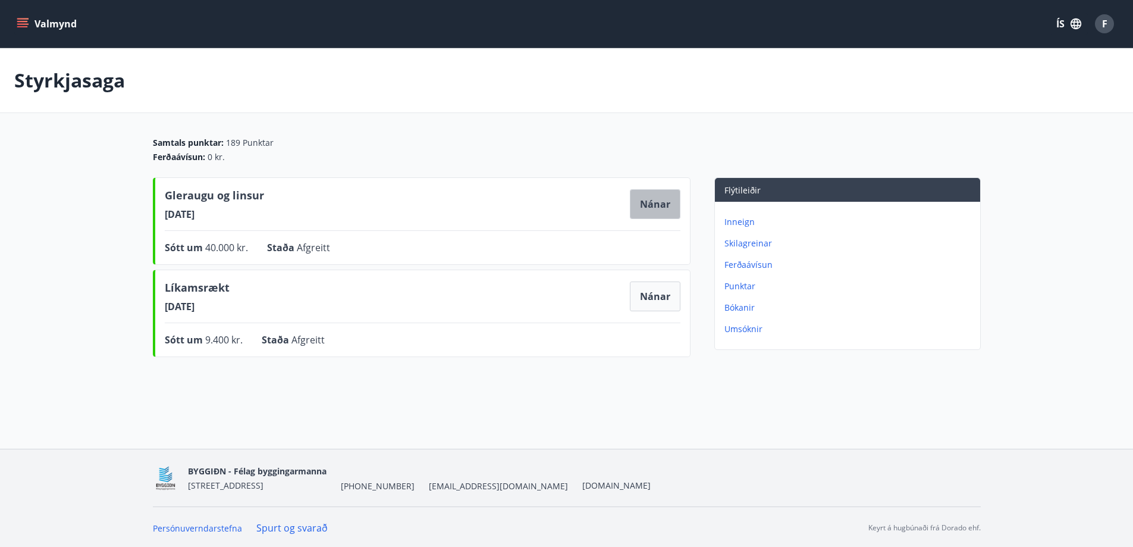
click at [654, 202] on button "Nánar" at bounding box center [655, 204] width 51 height 30
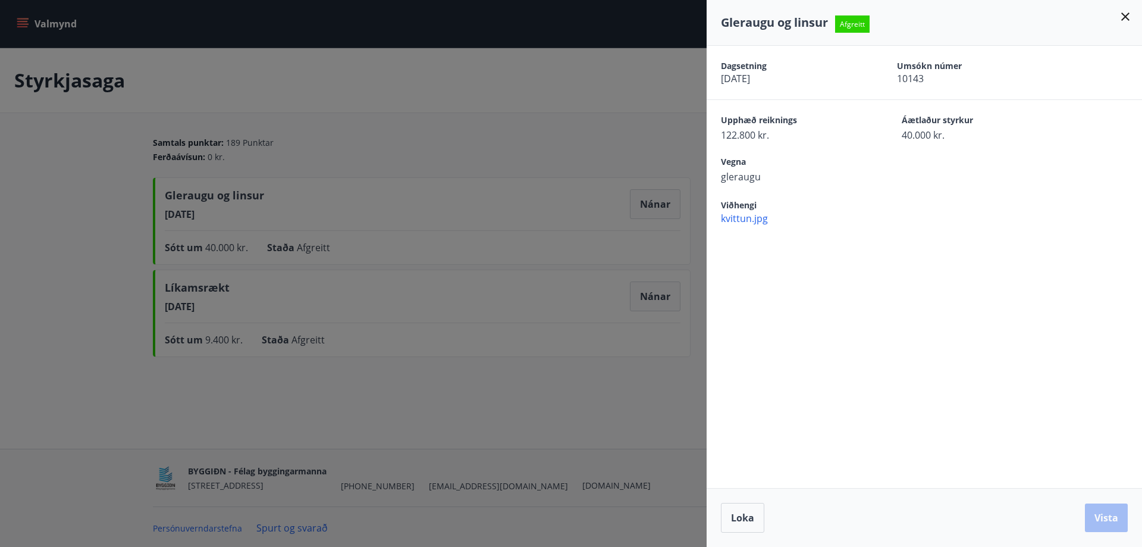
click at [1126, 16] on icon at bounding box center [1125, 16] width 8 height 8
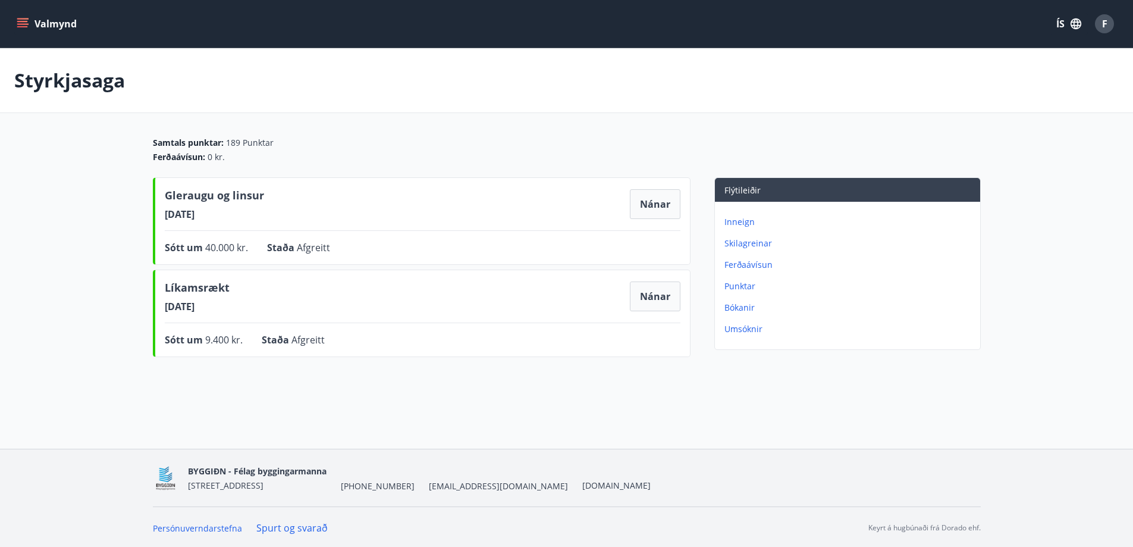
click at [22, 22] on icon "menu" at bounding box center [22, 21] width 11 height 1
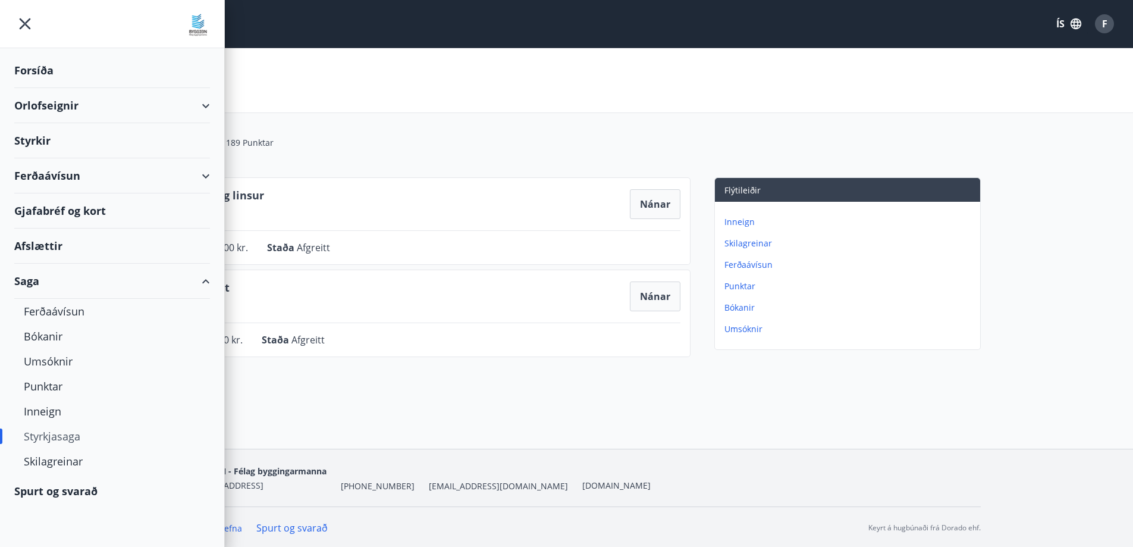
click at [37, 247] on div "Afslættir" at bounding box center [112, 245] width 196 height 35
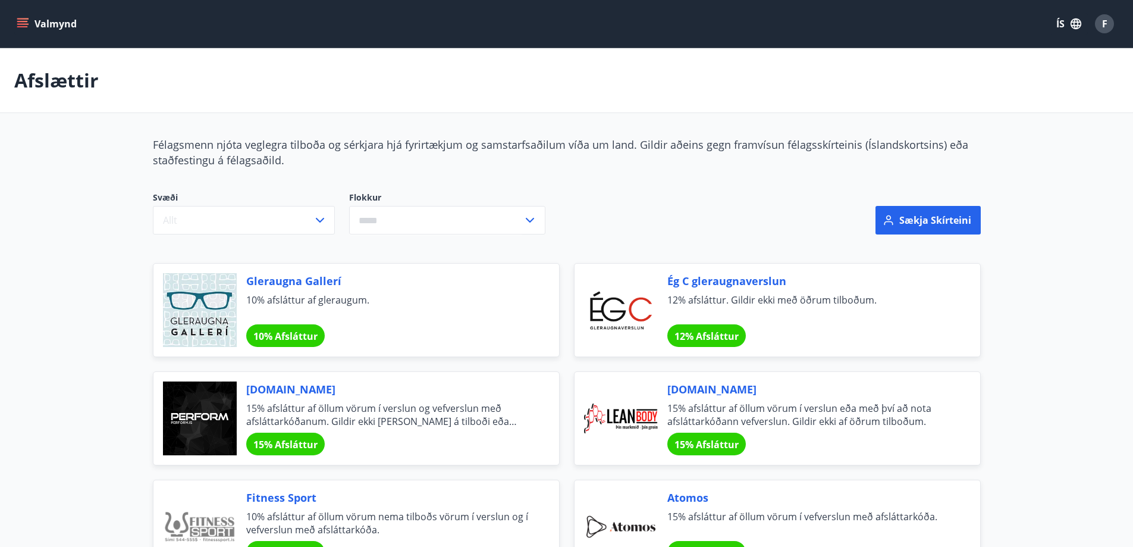
click at [21, 24] on icon "menu" at bounding box center [23, 23] width 13 height 1
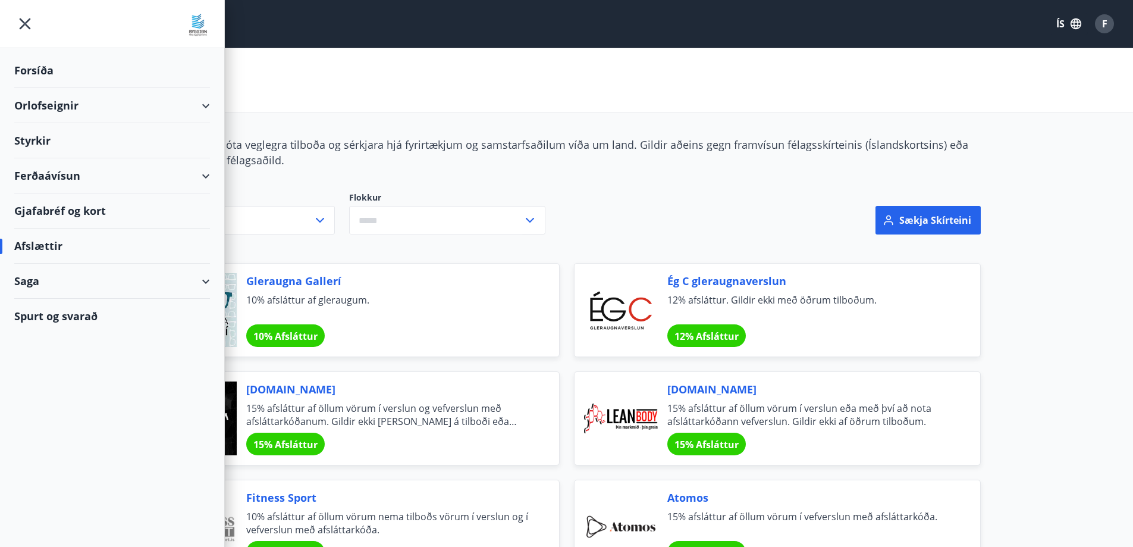
click at [57, 208] on div "Gjafabréf og kort" at bounding box center [112, 210] width 196 height 35
click at [38, 140] on div "Styrkir" at bounding box center [112, 140] width 196 height 35
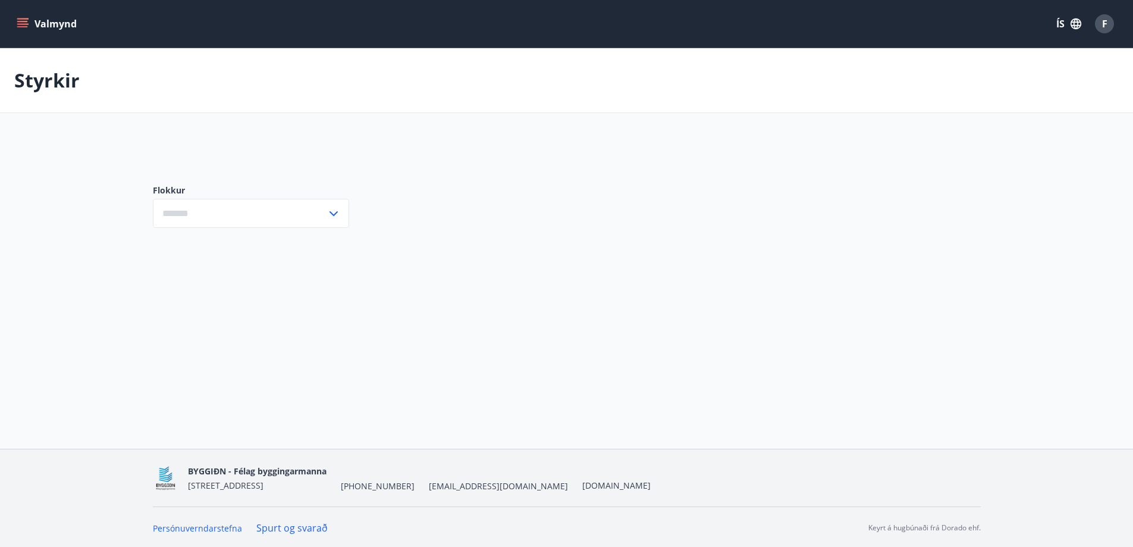
type input "***"
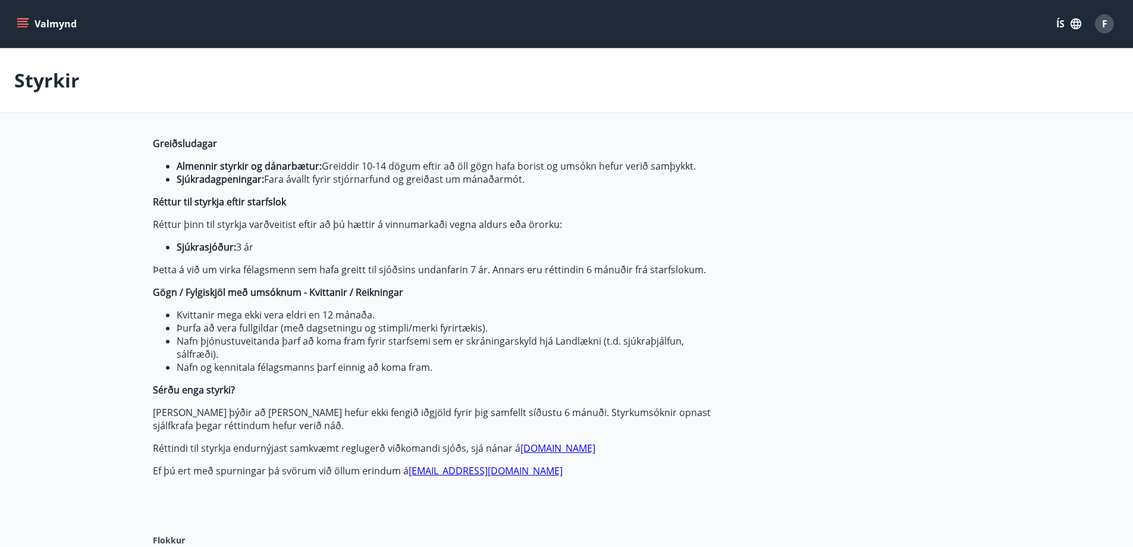
click at [24, 19] on icon "menu" at bounding box center [23, 18] width 13 height 1
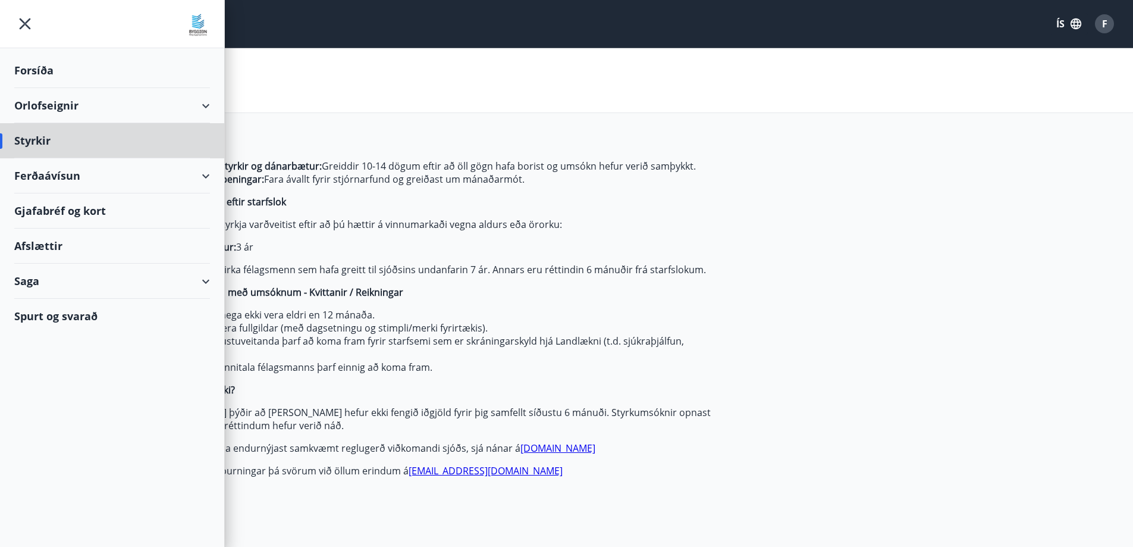
click at [40, 71] on div "Forsíða" at bounding box center [112, 70] width 196 height 35
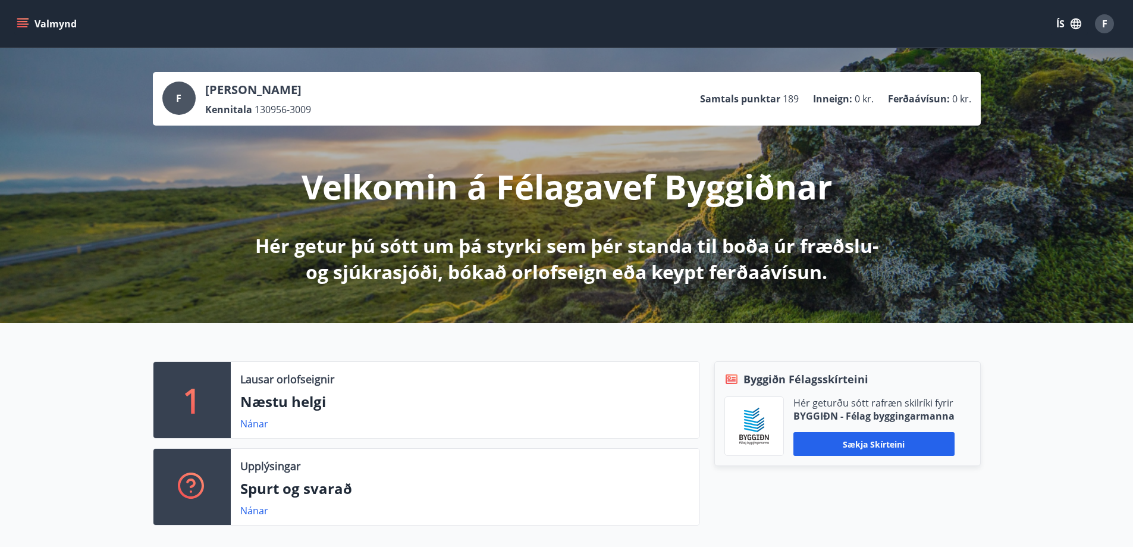
click at [19, 21] on icon "menu" at bounding box center [22, 21] width 11 height 1
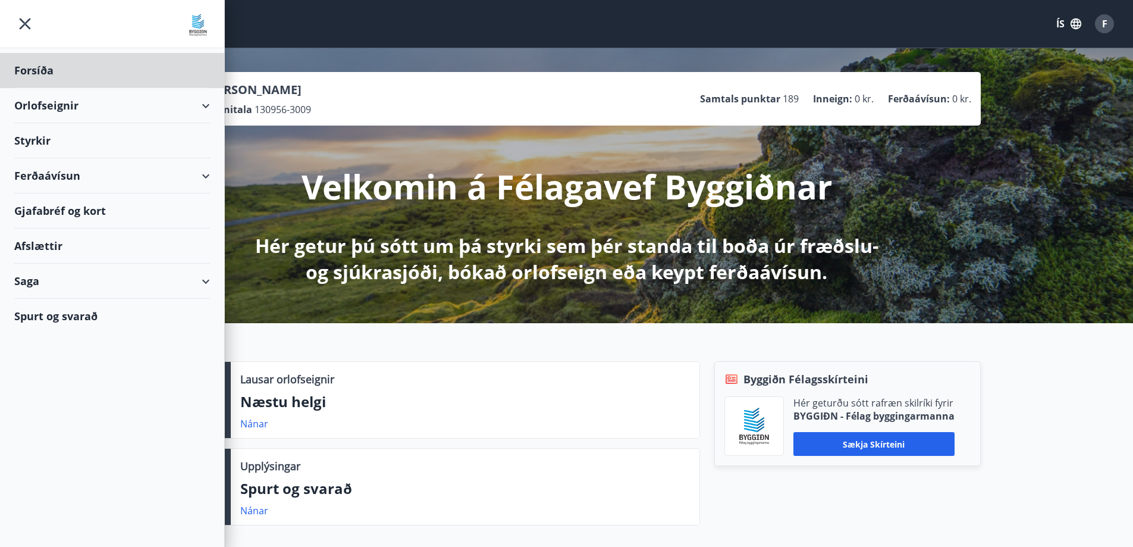
click at [37, 136] on div "Styrkir" at bounding box center [112, 140] width 196 height 35
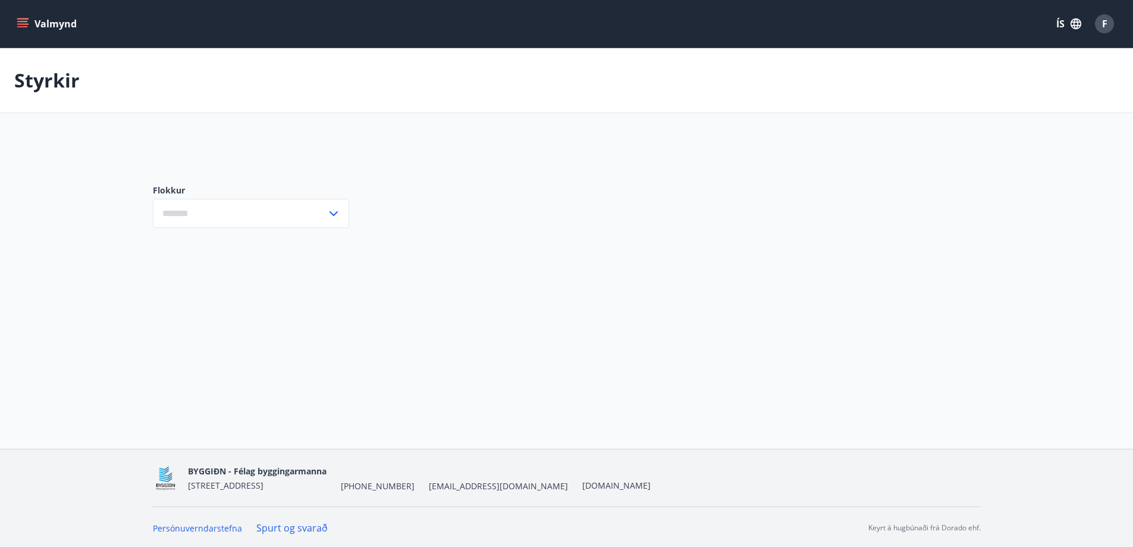
type input "***"
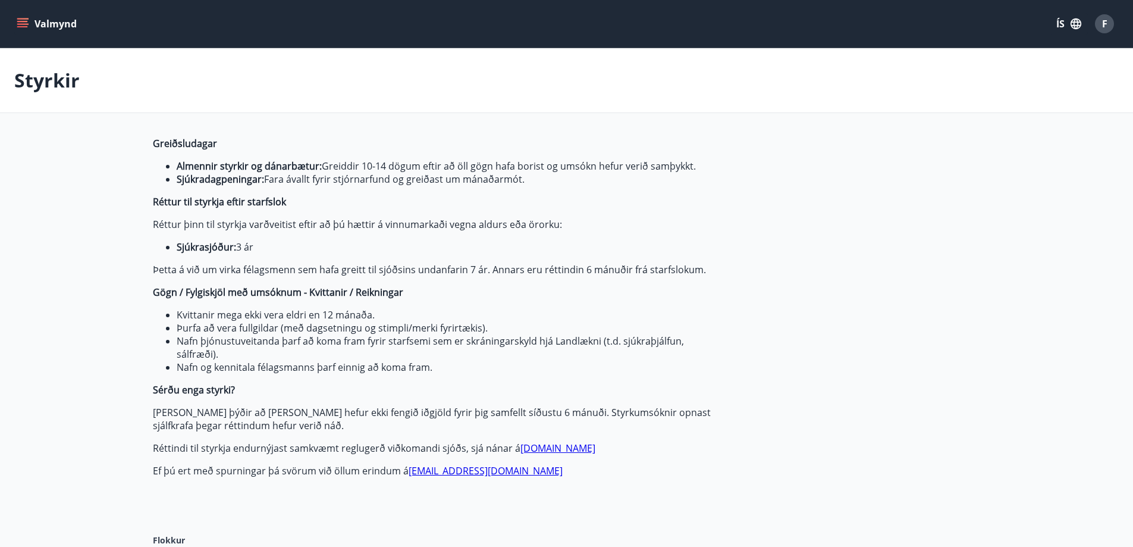
click at [23, 25] on icon "menu" at bounding box center [23, 24] width 12 height 12
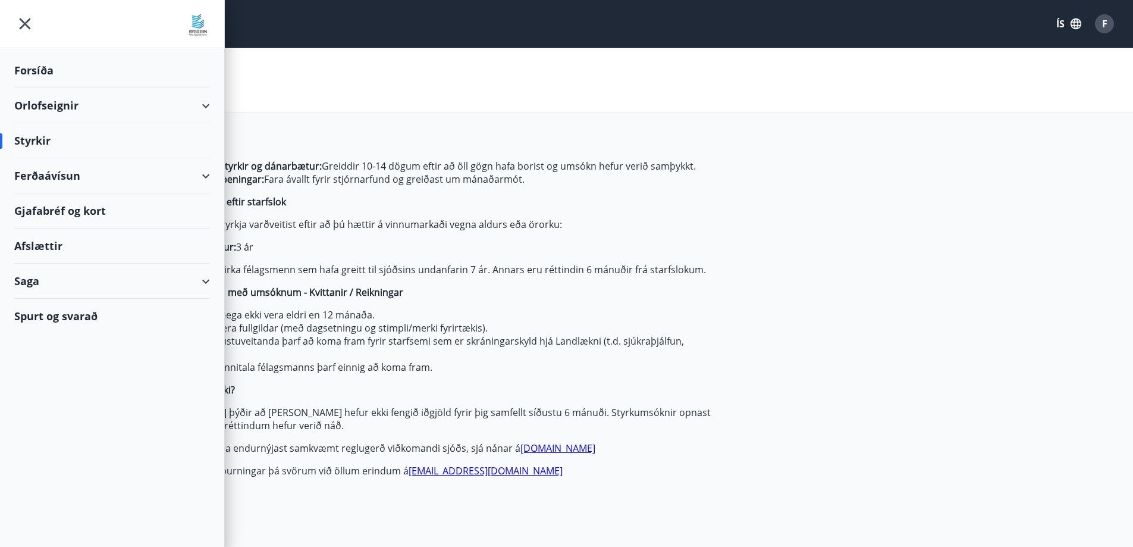
click at [1108, 22] on div "F" at bounding box center [1104, 23] width 19 height 19
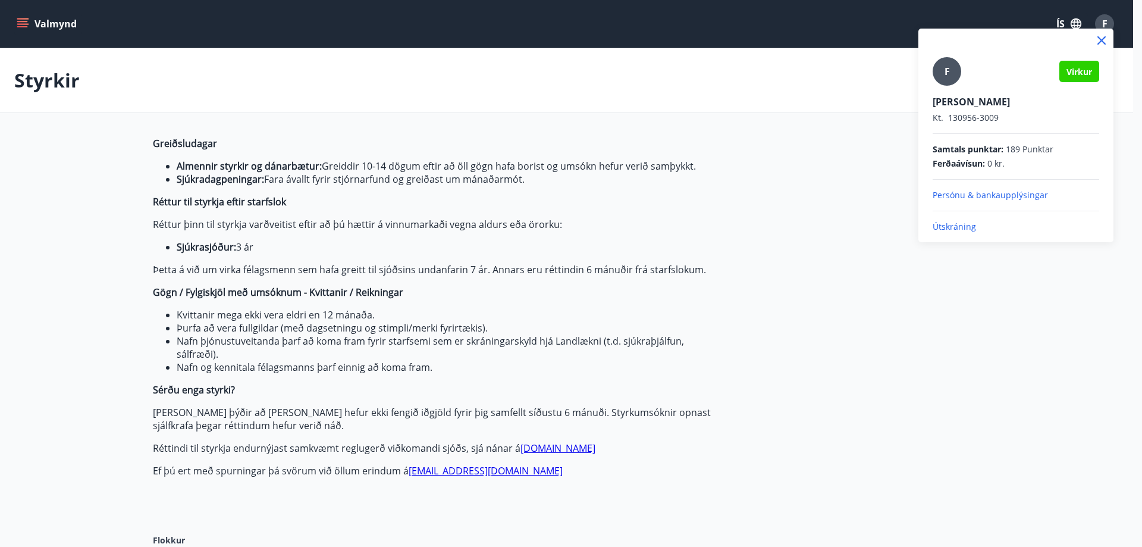
click at [22, 20] on div at bounding box center [571, 273] width 1142 height 547
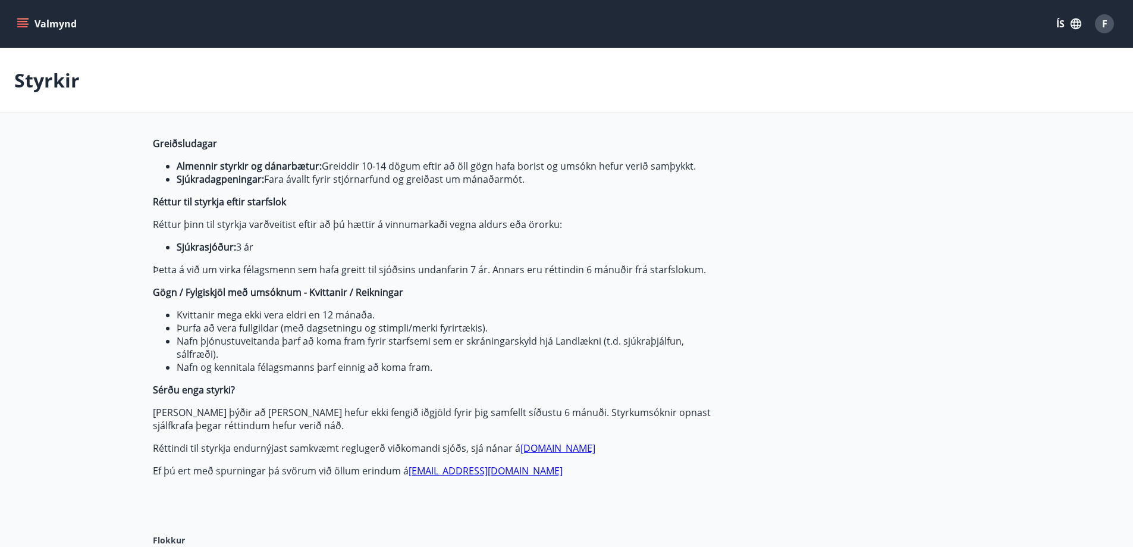
click at [22, 20] on icon "menu" at bounding box center [23, 24] width 12 height 12
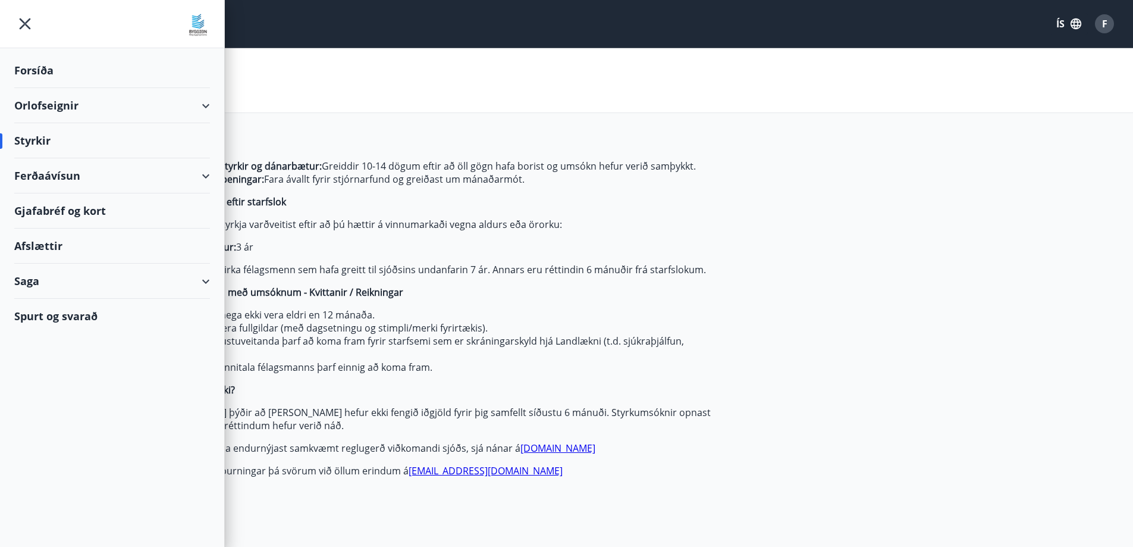
click at [209, 278] on div "Saga" at bounding box center [112, 281] width 196 height 35
click at [68, 491] on div "Spurt og svarað" at bounding box center [112, 491] width 196 height 35
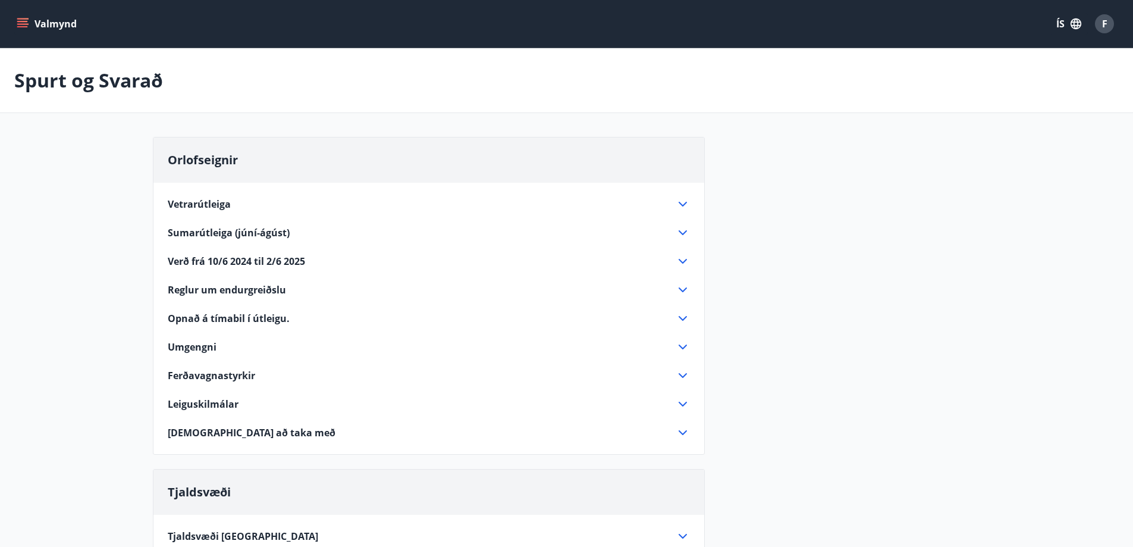
click at [685, 288] on icon at bounding box center [683, 290] width 14 height 14
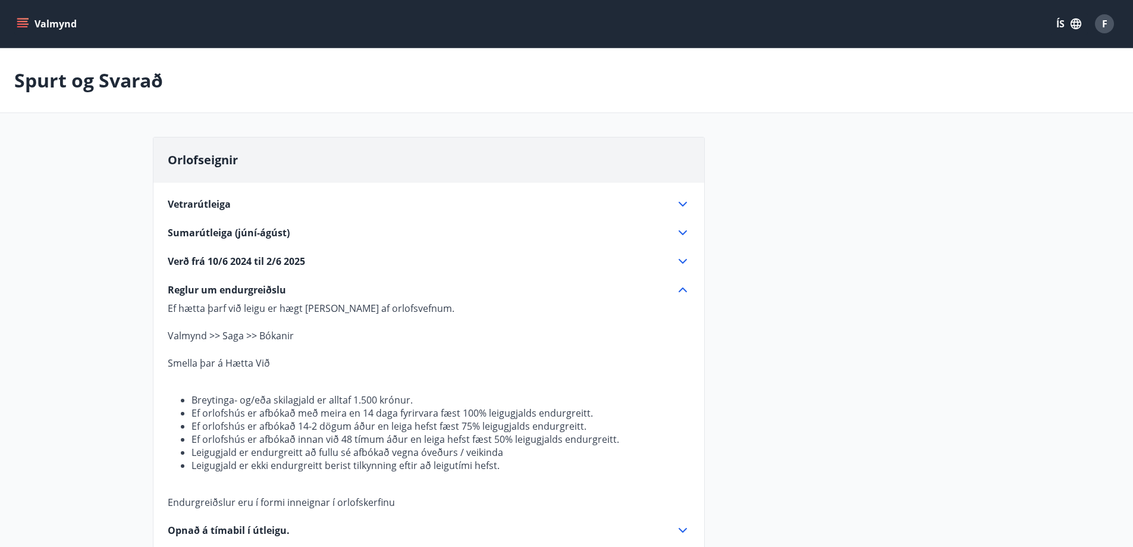
click at [682, 290] on icon at bounding box center [683, 290] width 14 height 14
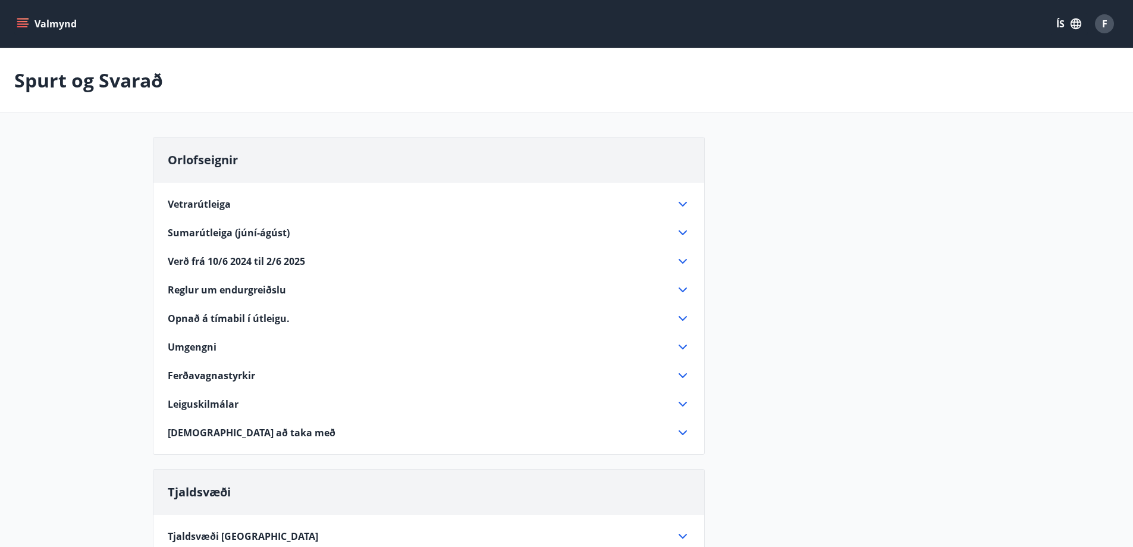
click at [20, 21] on icon "menu" at bounding box center [22, 21] width 11 height 1
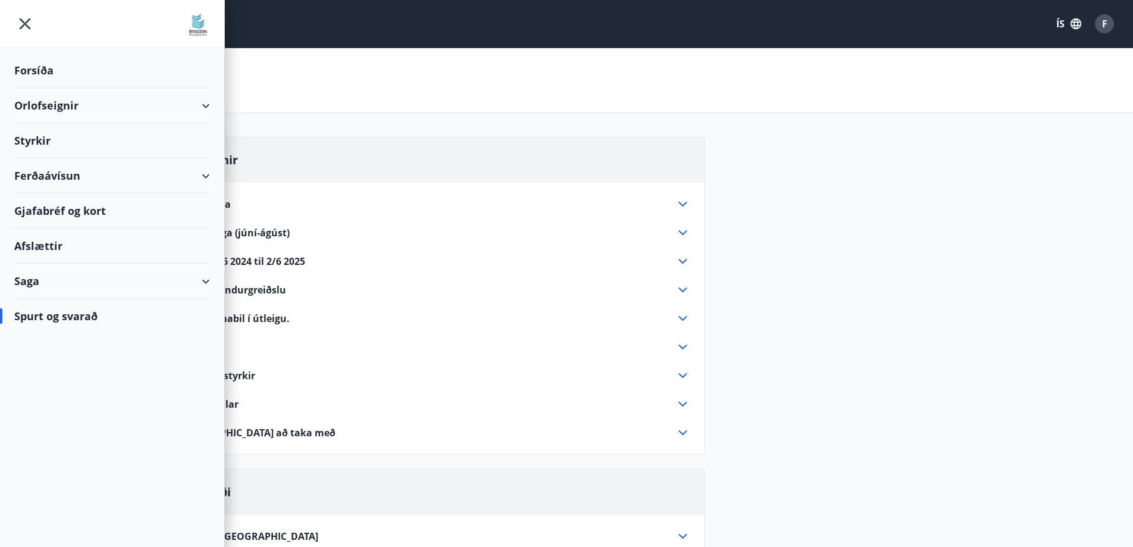
click at [209, 99] on div "Orlofseignir" at bounding box center [112, 105] width 196 height 35
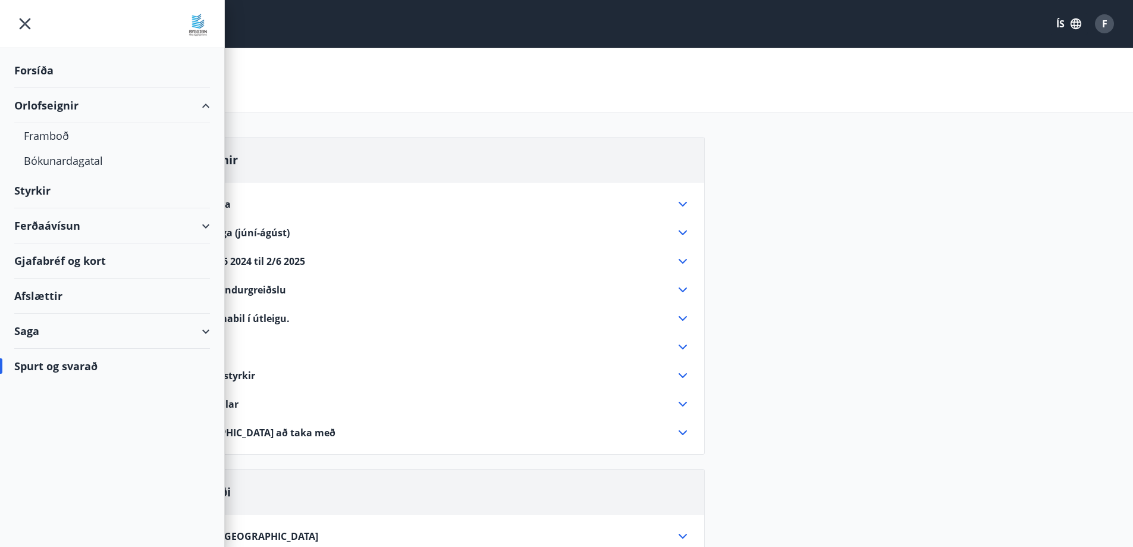
click at [209, 100] on div "Orlofseignir" at bounding box center [112, 105] width 196 height 35
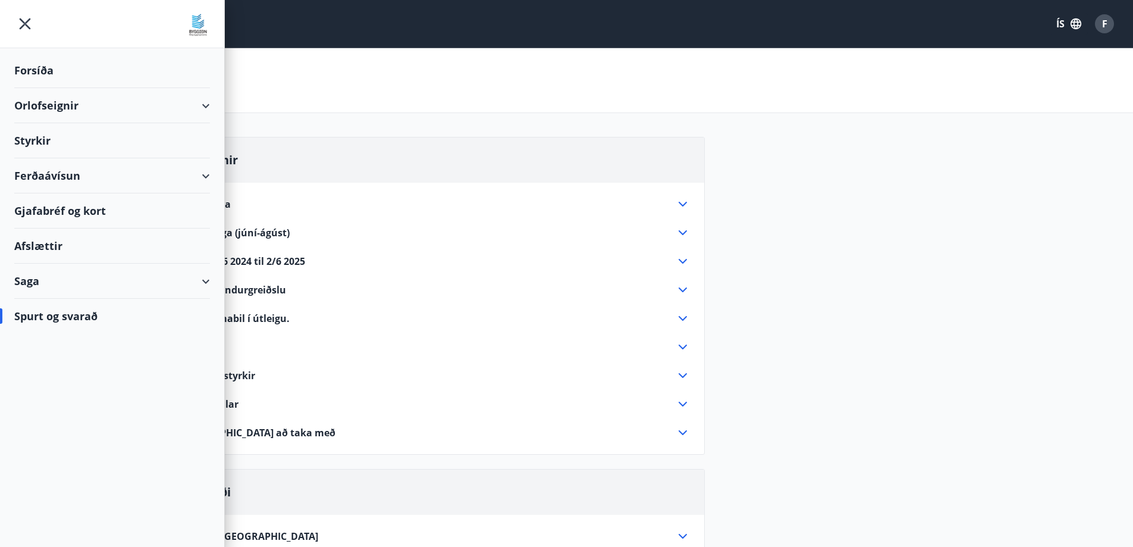
click at [43, 135] on div "Styrkir" at bounding box center [112, 140] width 196 height 35
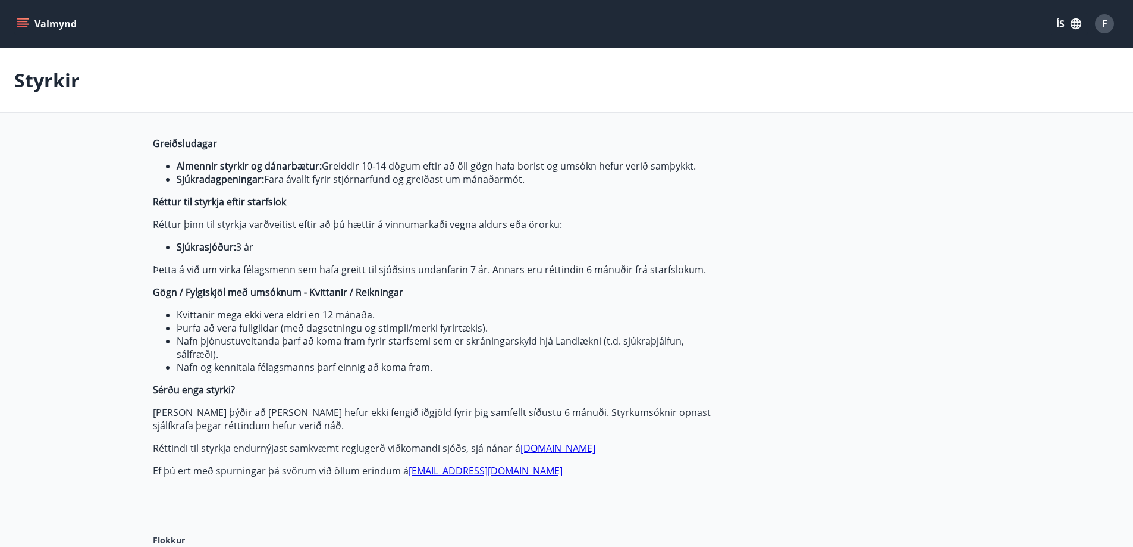
type input "***"
click at [540, 450] on link "[DOMAIN_NAME]" at bounding box center [558, 447] width 75 height 13
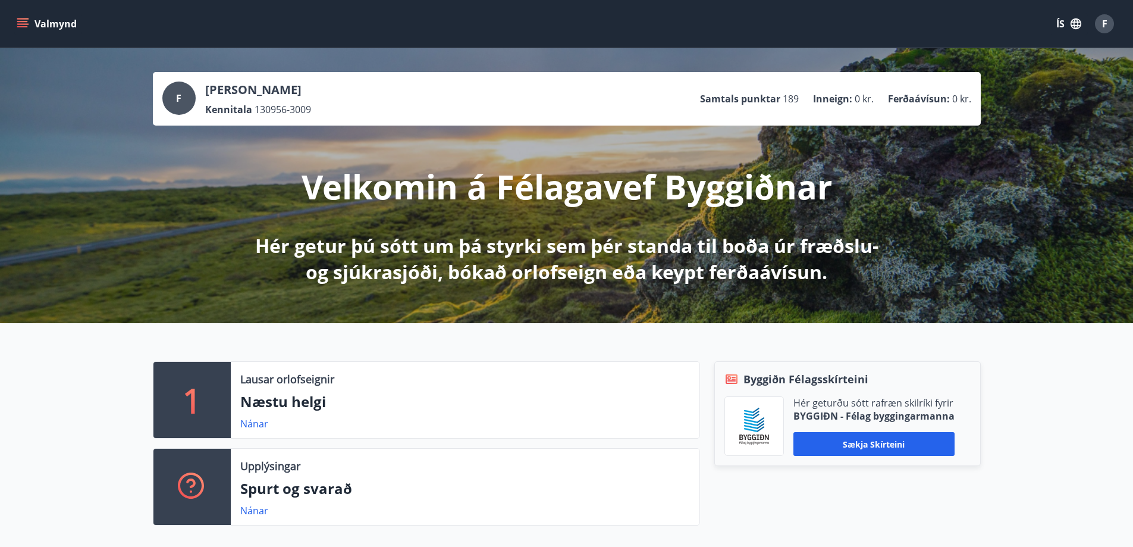
click at [20, 16] on button "Valmynd" at bounding box center [47, 23] width 67 height 21
